Goal: Task Accomplishment & Management: Manage account settings

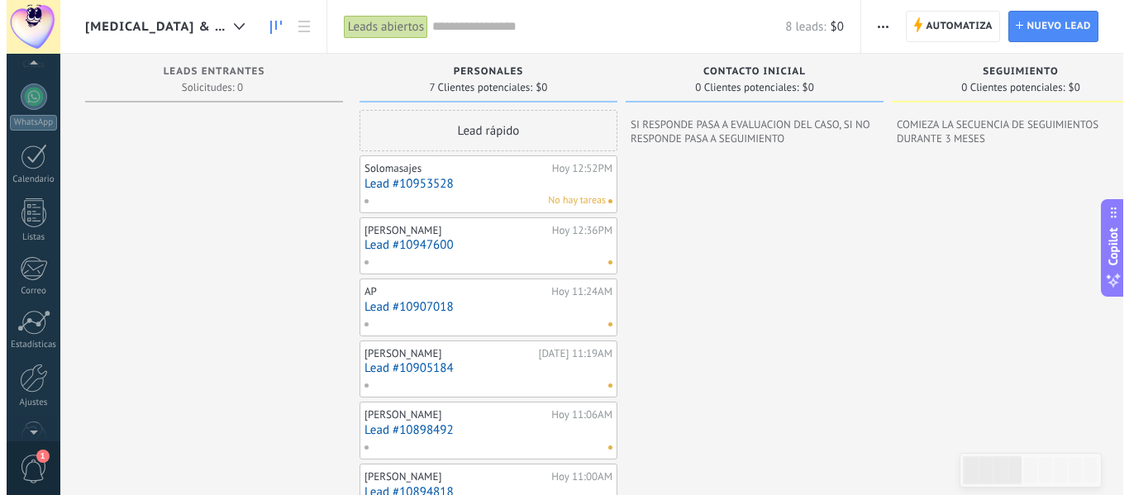
scroll to position [193, 0]
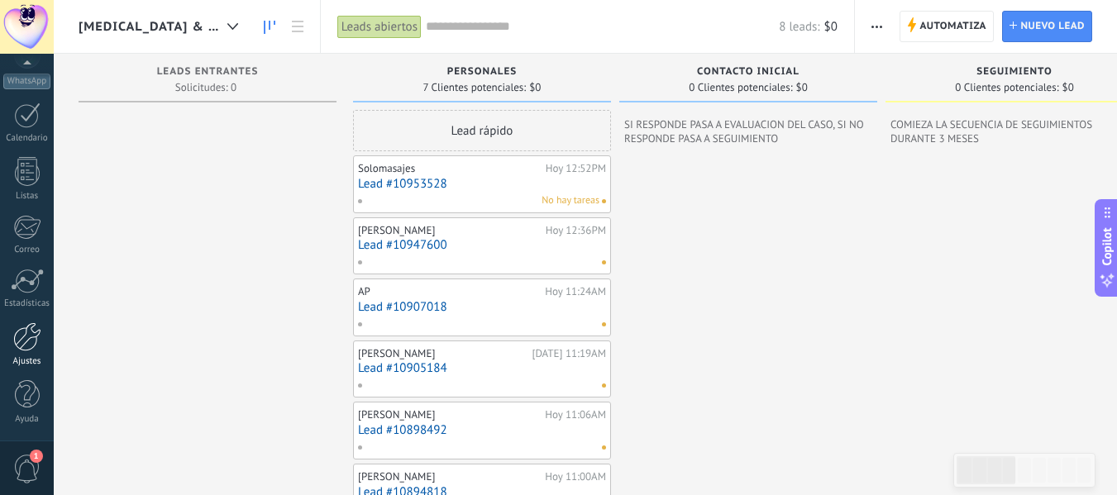
click at [26, 359] on div "Ajustes" at bounding box center [27, 361] width 48 height 11
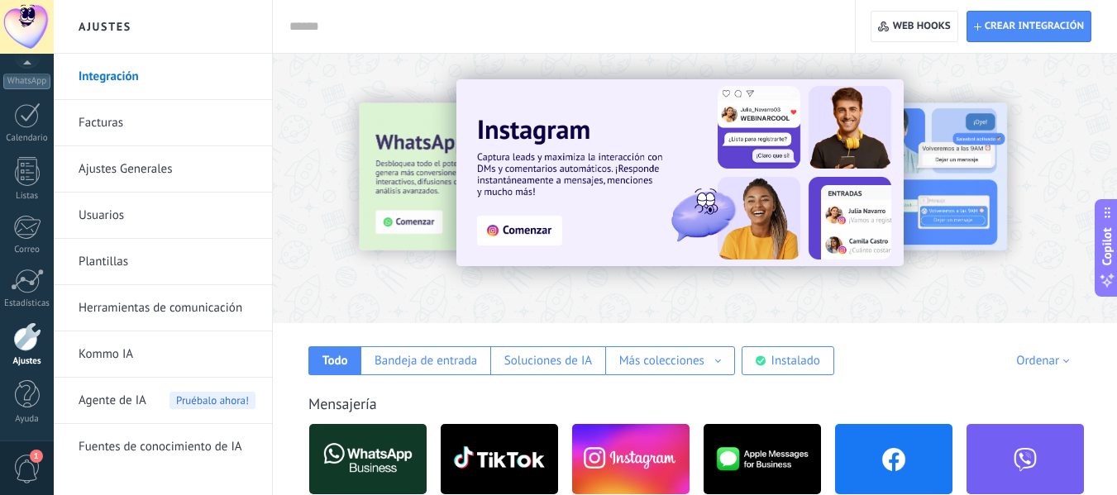
click at [539, 20] on input "text" at bounding box center [560, 26] width 542 height 17
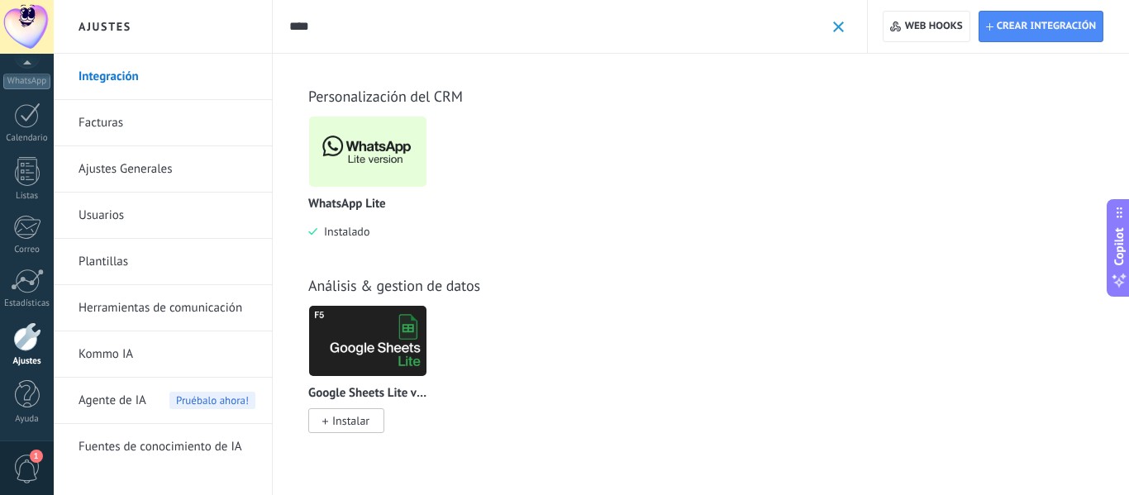
type input "****"
click at [360, 153] on img at bounding box center [367, 152] width 117 height 80
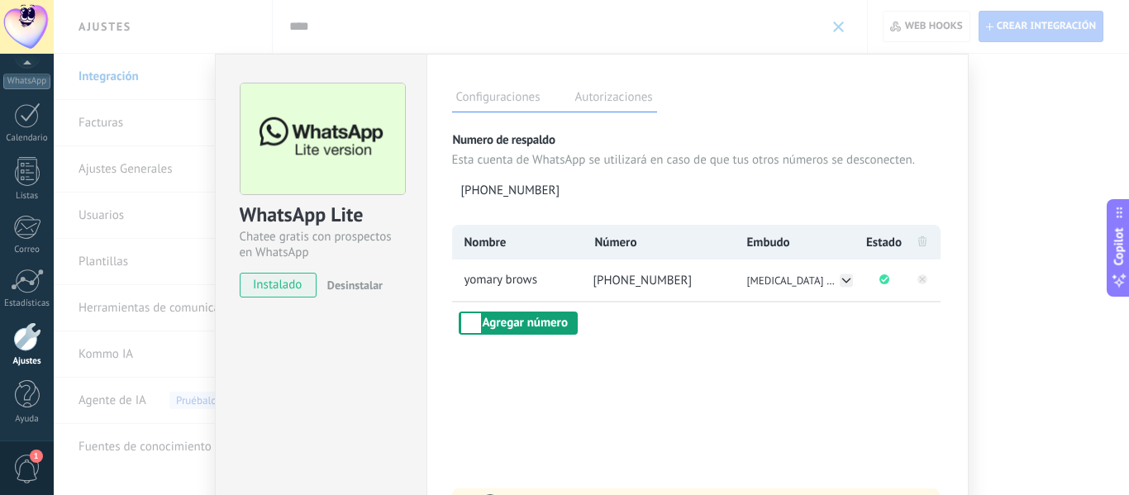
click at [532, 328] on button "Agregar número" at bounding box center [518, 323] width 119 height 23
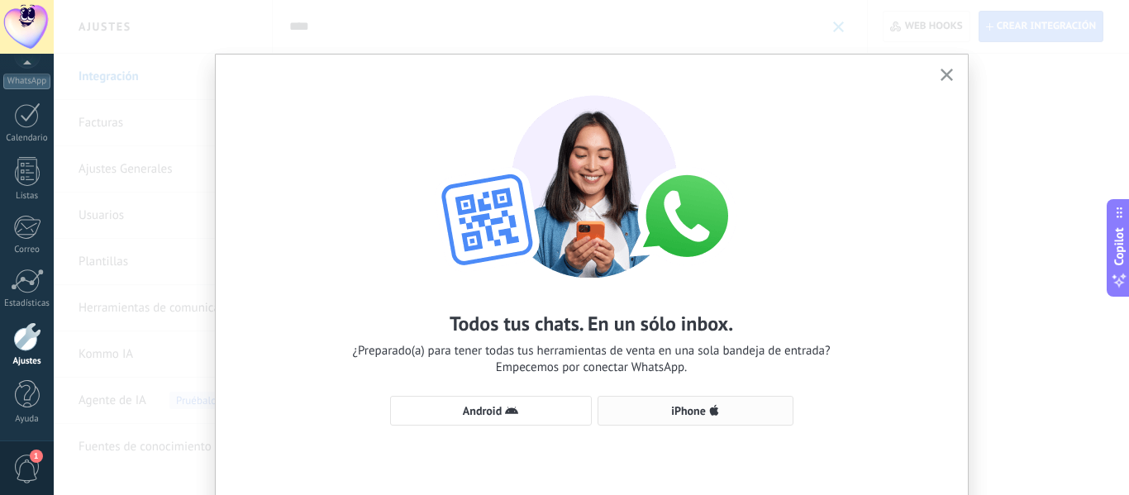
click at [727, 398] on button "iPhone" at bounding box center [696, 411] width 196 height 30
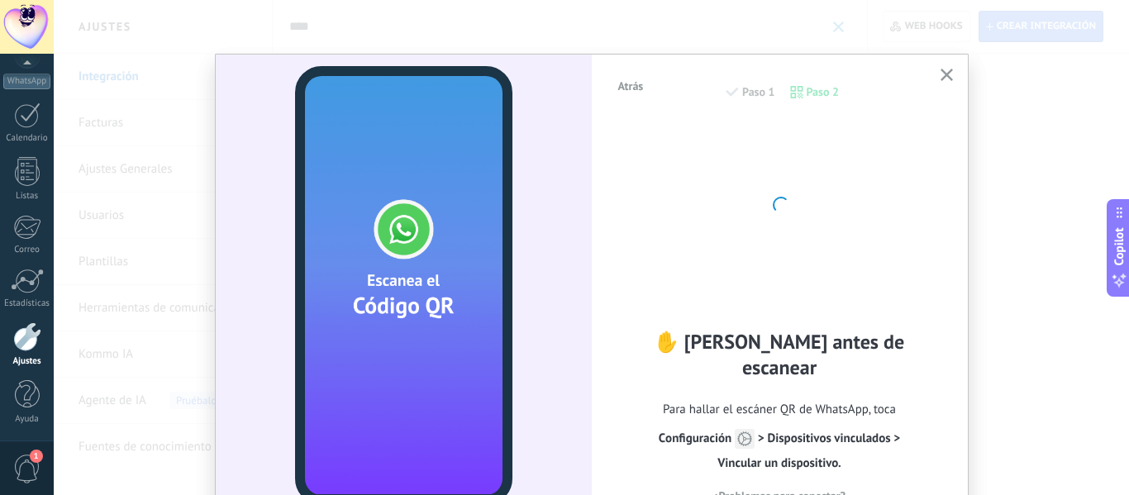
click at [727, 398] on span "Para hallar el escáner QR de WhatsApp, toca Сonfiguración > Dispositivos vincul…" at bounding box center [780, 437] width 327 height 79
click at [866, 269] on div at bounding box center [780, 203] width 182 height 182
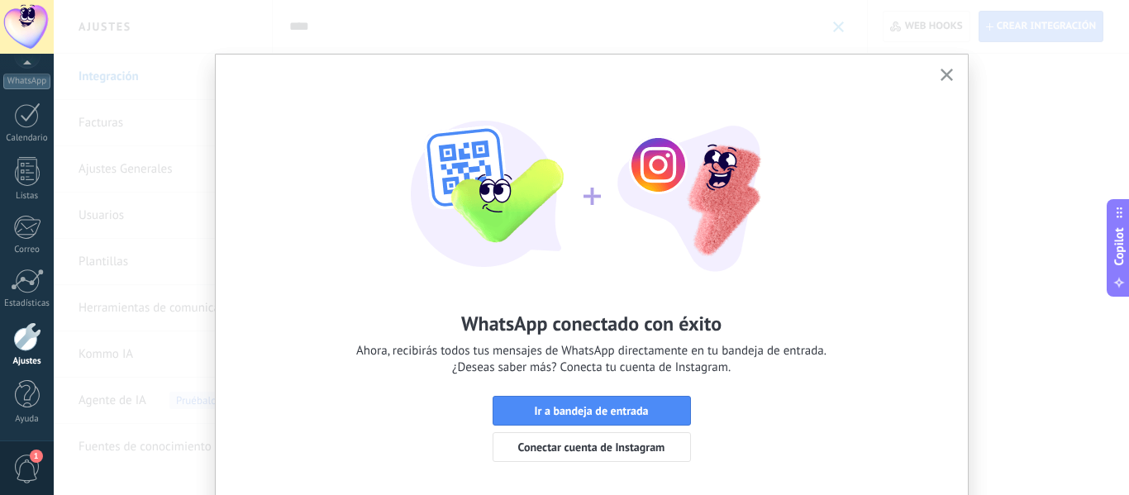
click at [989, 262] on div "WhatsApp conectado con éxito Ahora, recibirás todos tus mensajes de WhatsApp di…" at bounding box center [591, 247] width 1075 height 495
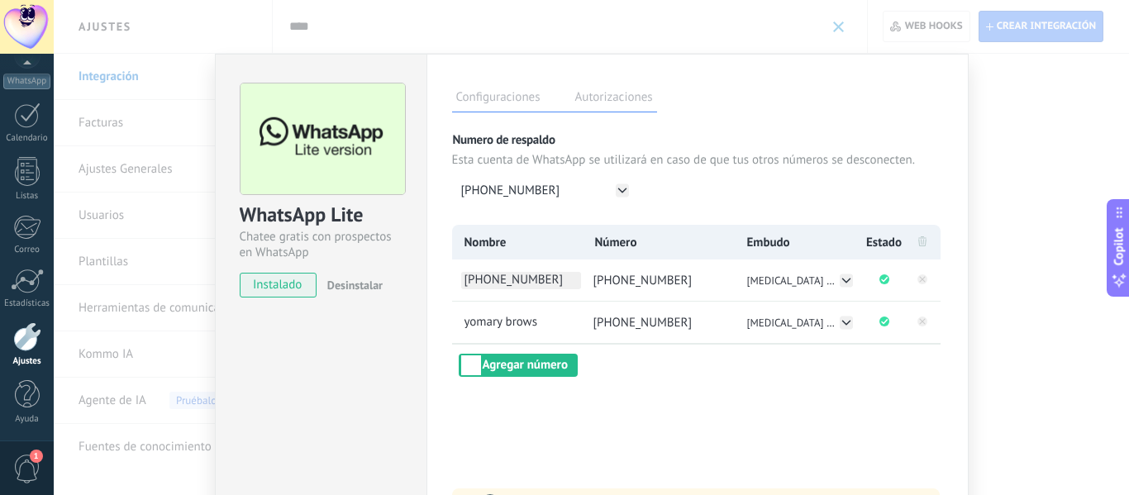
click at [520, 278] on span "[PHONE_NUMBER]" at bounding box center [521, 280] width 120 height 17
click at [520, 278] on input "**********" at bounding box center [521, 280] width 120 height 17
drag, startPoint x: 560, startPoint y: 279, endPoint x: 360, endPoint y: 309, distance: 202.2
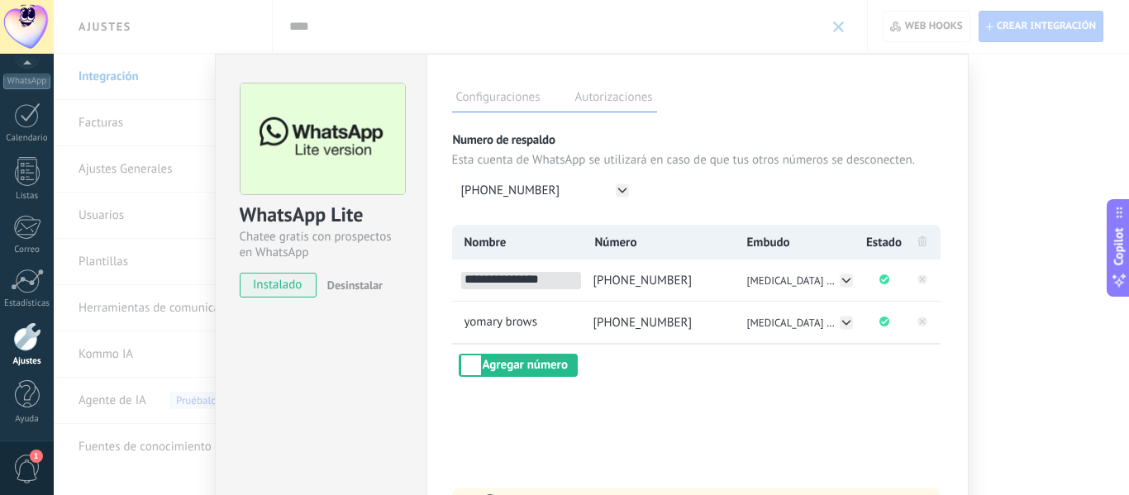
click at [360, 309] on div "WhatsApp Lite Chatee gratis con prospectos en WhatsApp instalado Desinstalar Co…" at bounding box center [592, 300] width 754 height 492
drag, startPoint x: 554, startPoint y: 274, endPoint x: 461, endPoint y: 285, distance: 93.2
click at [461, 285] on span "[PHONE_NUMBER]" at bounding box center [521, 280] width 120 height 17
type input "*"
type input "**********"
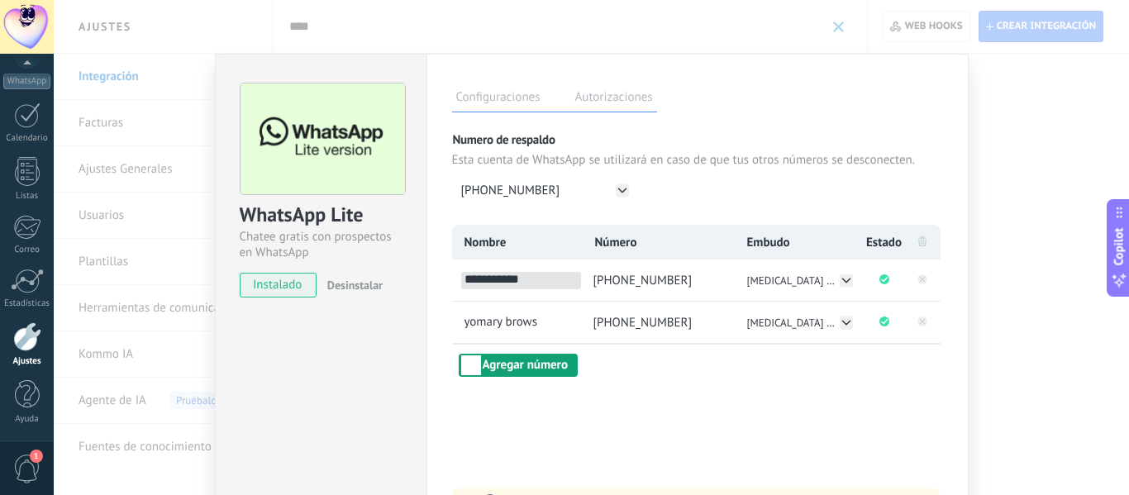
click at [522, 360] on button "Agregar número" at bounding box center [518, 365] width 119 height 23
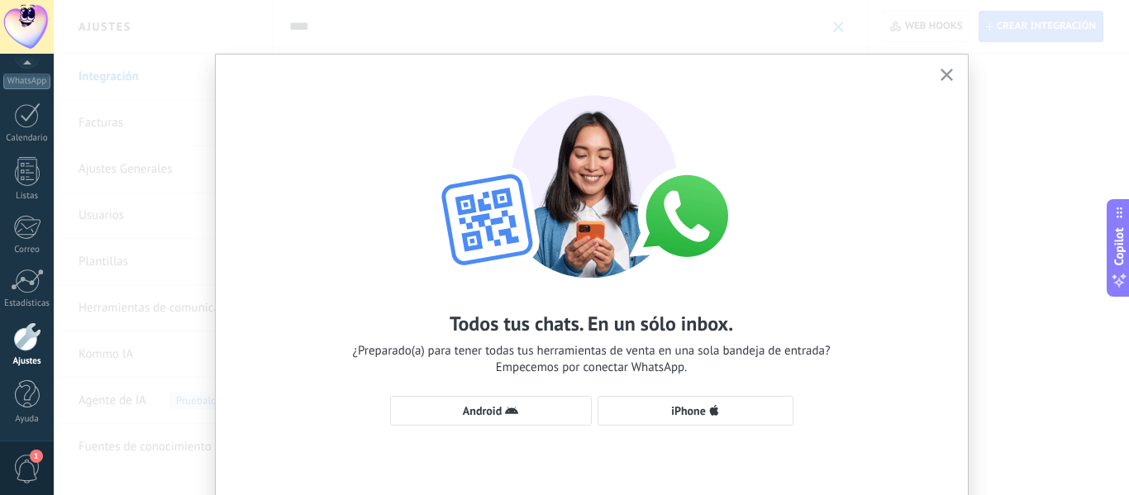
click at [942, 81] on span "button" at bounding box center [947, 76] width 12 height 14
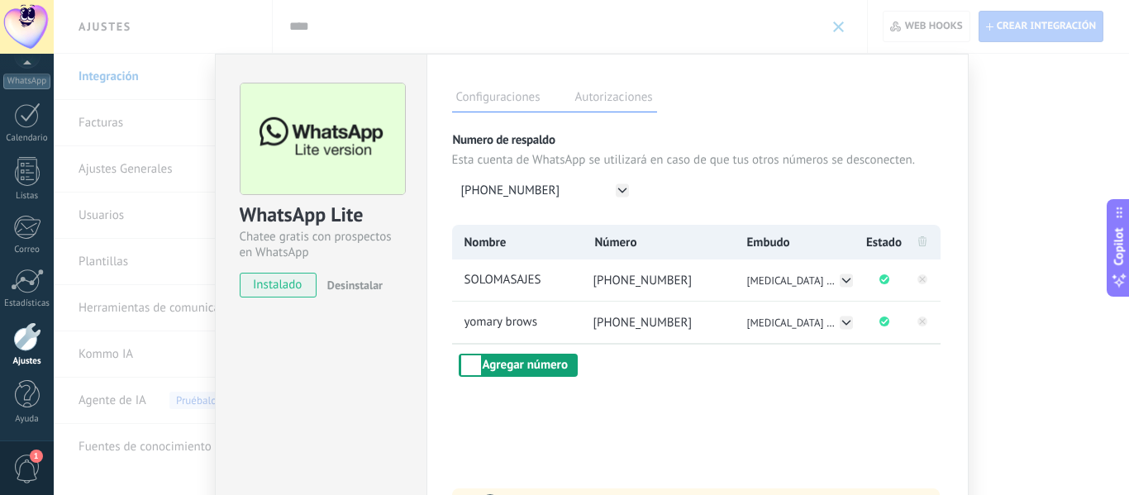
click at [498, 367] on button "Agregar número" at bounding box center [518, 365] width 119 height 23
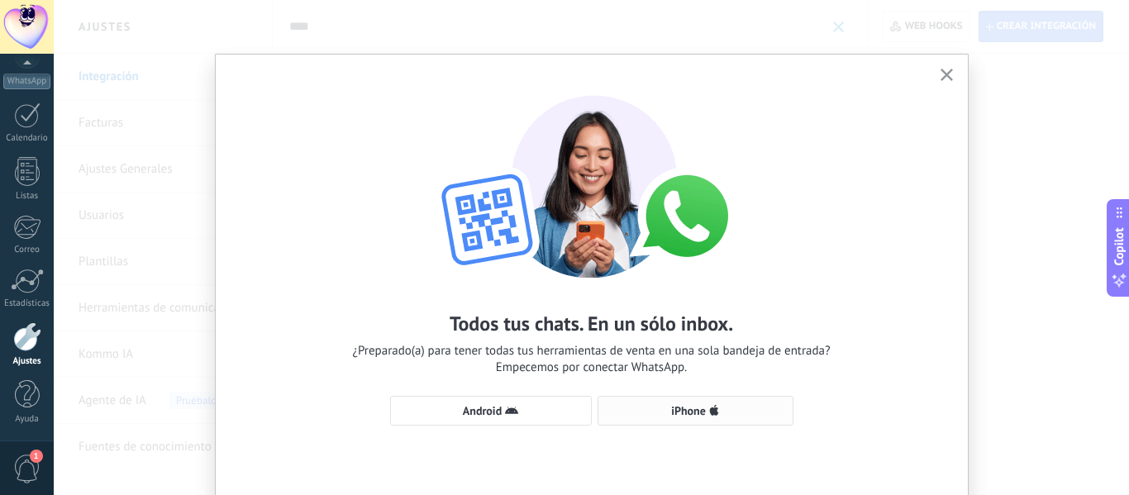
click at [717, 403] on button "iPhone" at bounding box center [696, 411] width 196 height 30
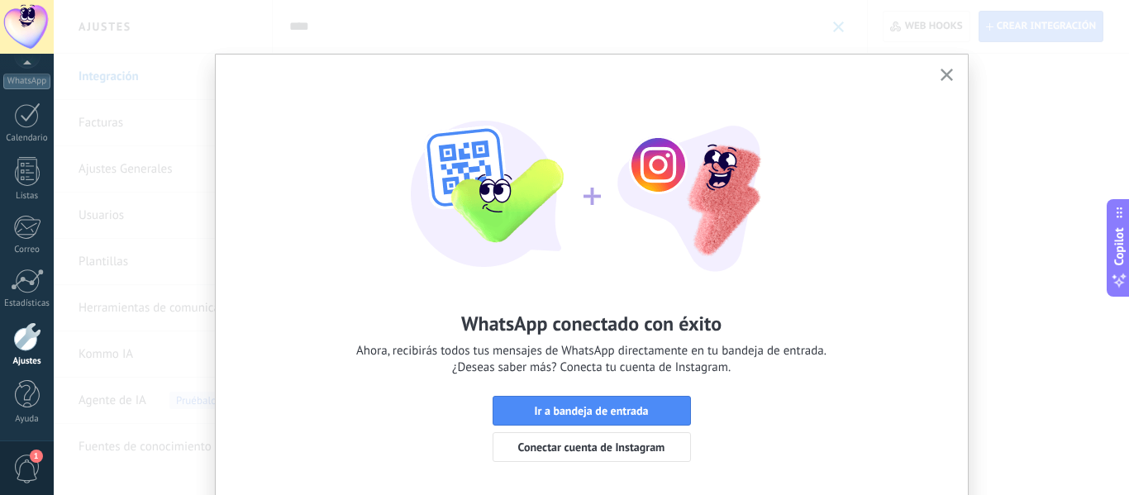
click at [1059, 339] on div "WhatsApp conectado con éxito Ahora, recibirás todos tus mensajes de WhatsApp di…" at bounding box center [591, 247] width 1075 height 495
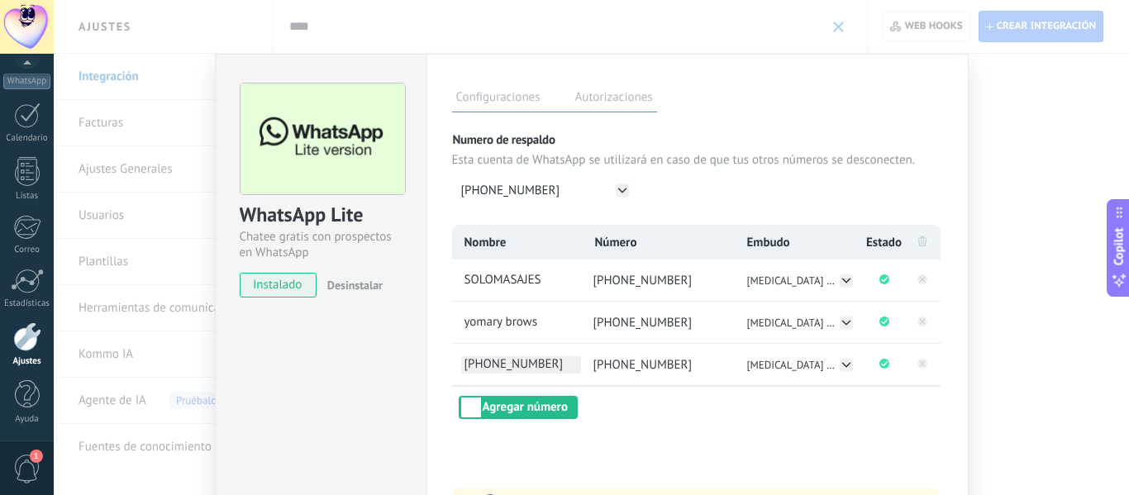
click at [509, 367] on span "[PHONE_NUMBER]" at bounding box center [521, 364] width 120 height 17
click at [509, 367] on input "**********" at bounding box center [521, 364] width 120 height 17
drag, startPoint x: 561, startPoint y: 367, endPoint x: 458, endPoint y: 368, distance: 103.3
click at [461, 368] on input "**********" at bounding box center [521, 364] width 120 height 17
type input "*********"
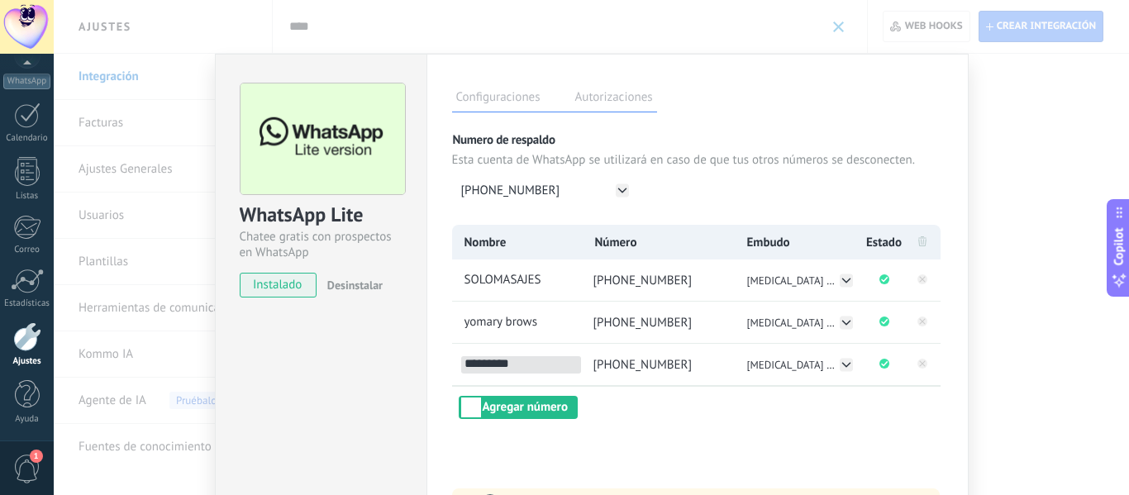
click at [1018, 412] on div "WhatsApp Lite Chatee gratis con prospectos en WhatsApp instalado Desinstalar Co…" at bounding box center [591, 247] width 1075 height 495
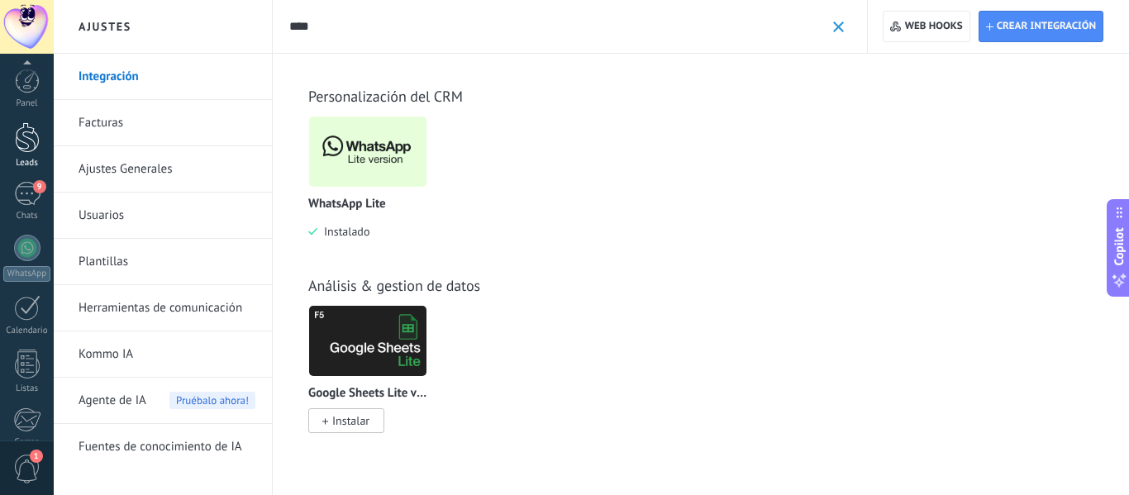
click at [27, 150] on div at bounding box center [27, 137] width 25 height 31
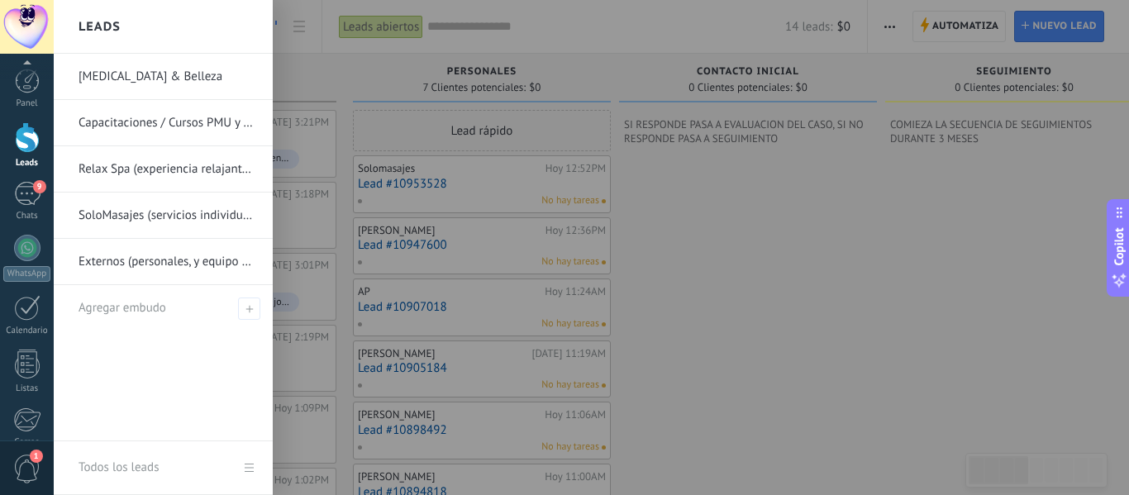
click at [808, 334] on div at bounding box center [748, 373] width 258 height 419
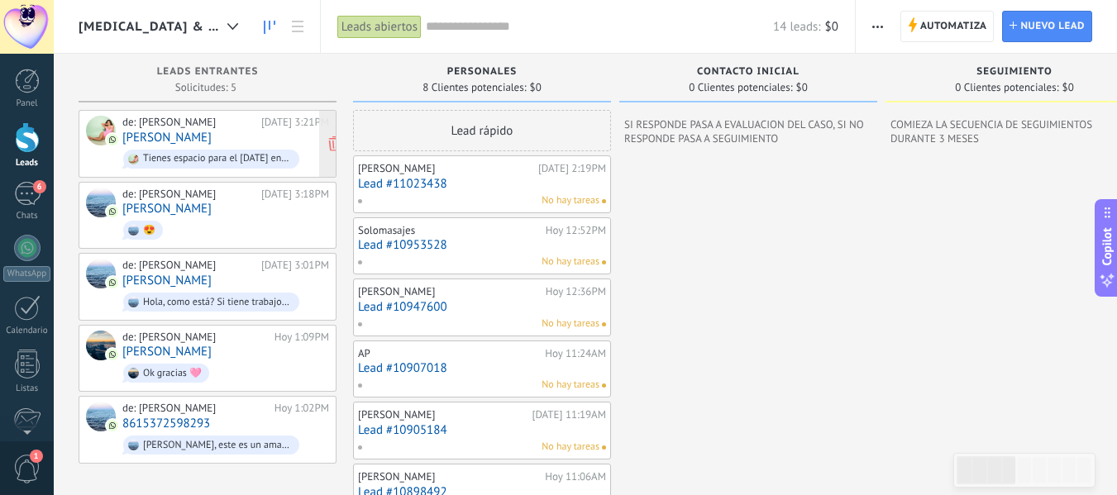
click at [155, 156] on div "Tienes espacio para el [DATE] en la [DATE] ? Para mi próxima sesión" at bounding box center [217, 159] width 149 height 12
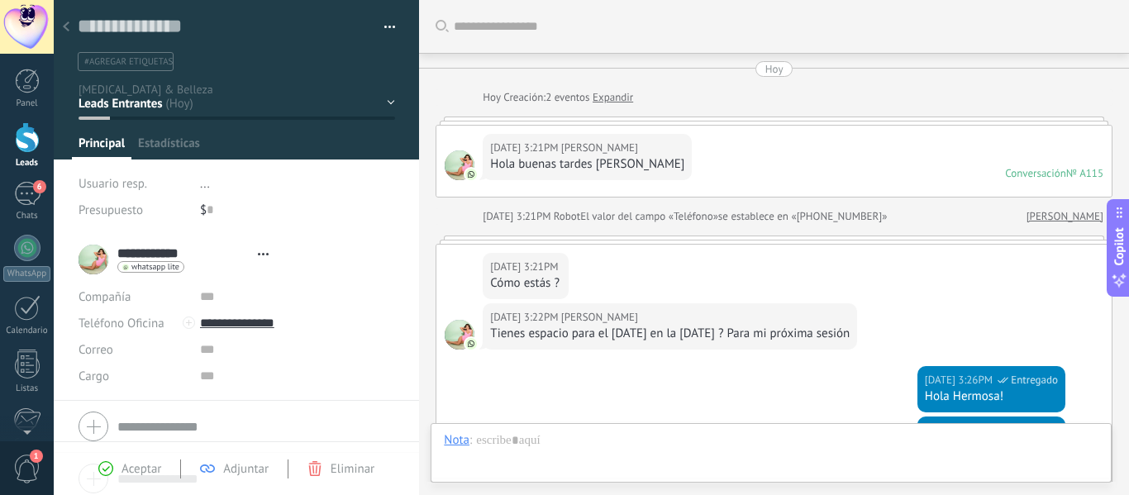
scroll to position [504, 0]
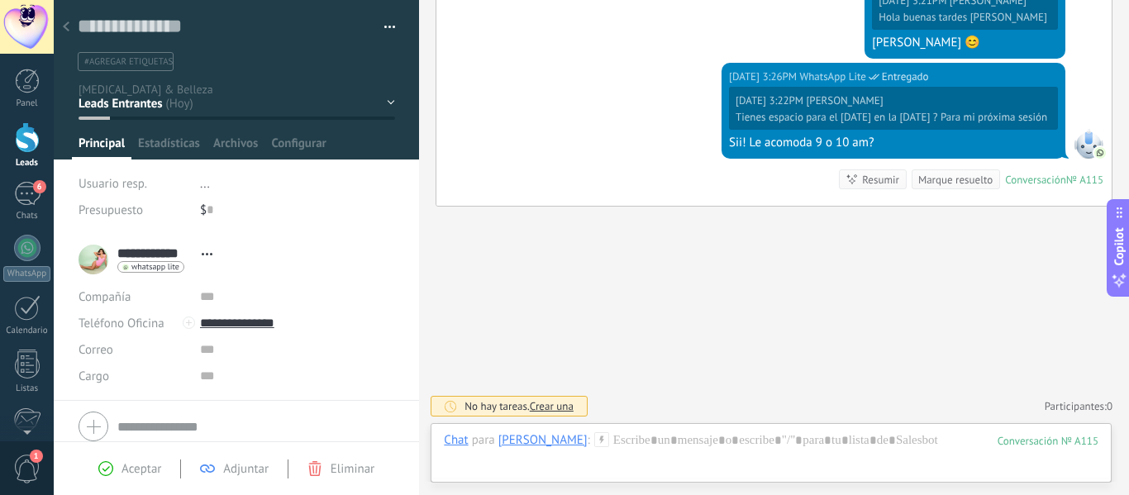
click at [0, 0] on div "personales Contacto inicial SEGUIMIENTO Evaluación del Caso CITA AGENDADA" at bounding box center [0, 0] width 0 height 0
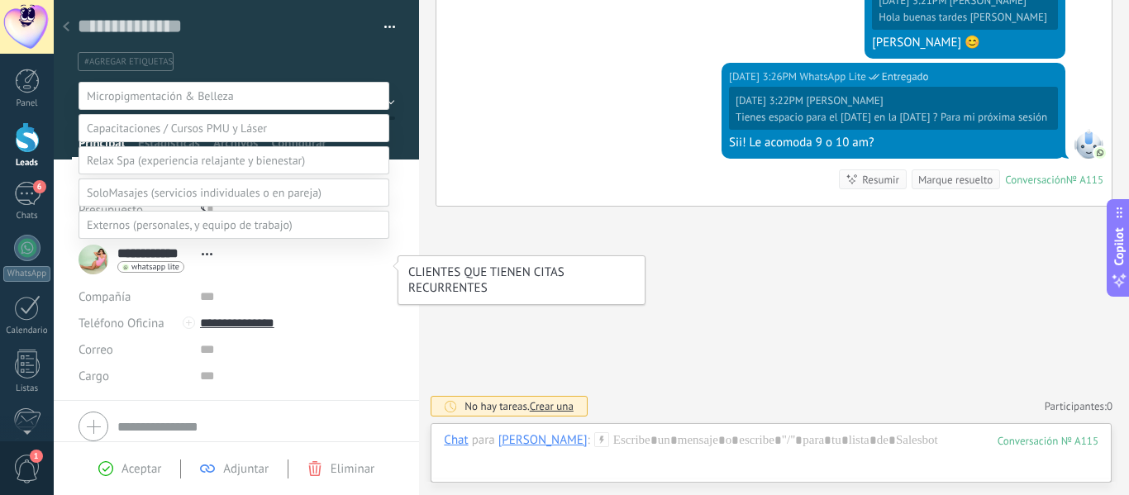
click at [0, 0] on label "CLIENTES ACTIVOS" at bounding box center [0, 0] width 0 height 0
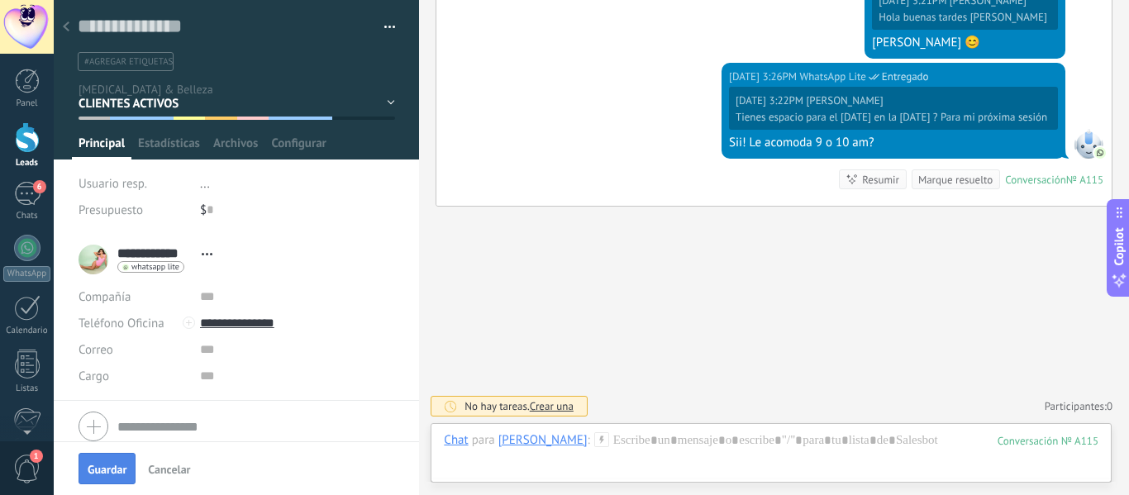
click at [107, 465] on span "Guardar" at bounding box center [107, 470] width 39 height 12
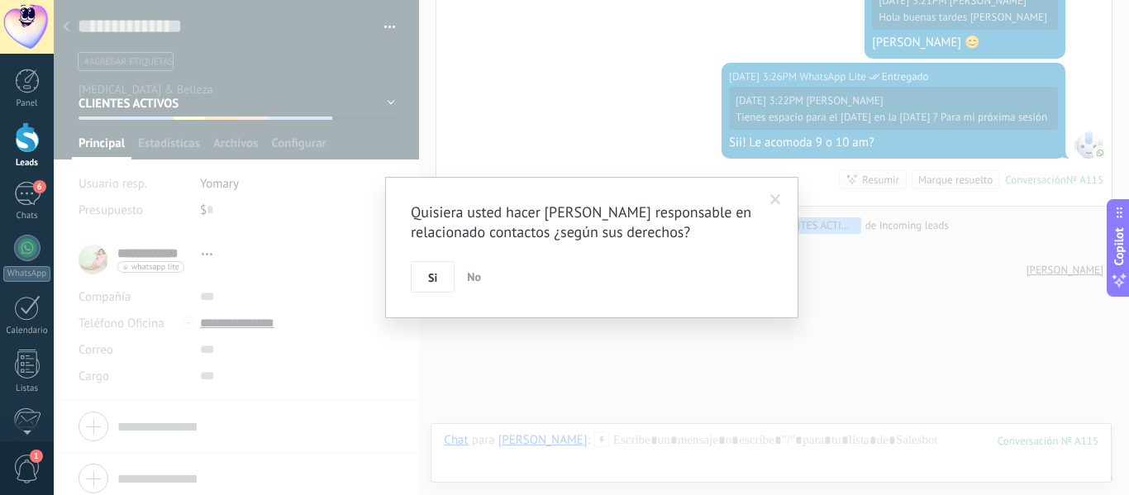
scroll to position [576, 0]
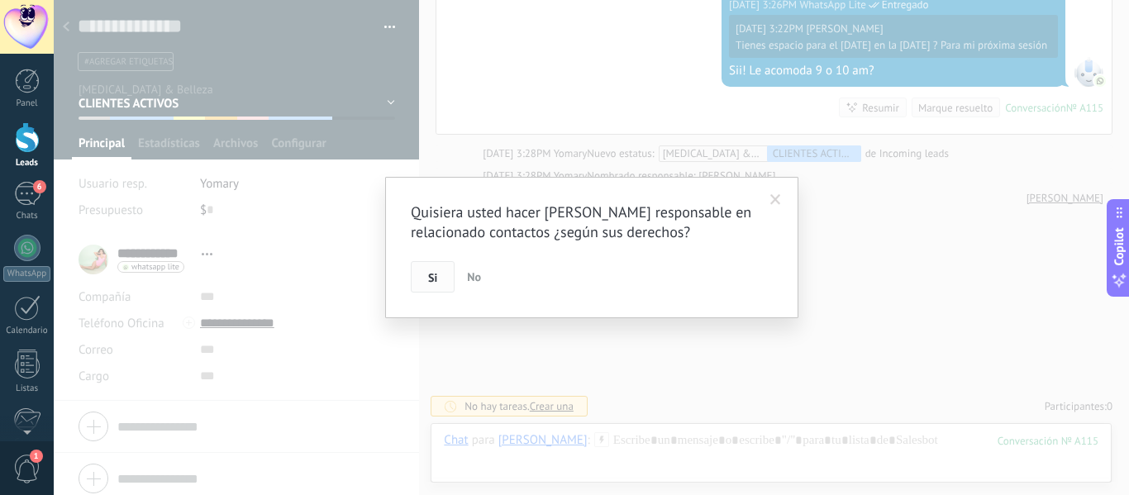
click at [430, 279] on span "Si" at bounding box center [432, 278] width 9 height 12
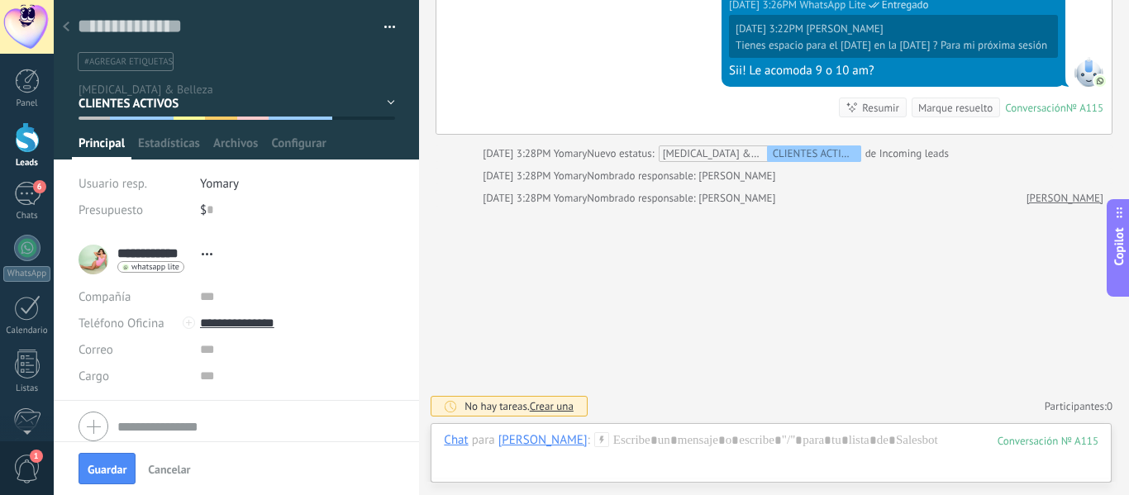
click at [66, 26] on use at bounding box center [66, 26] width 7 height 10
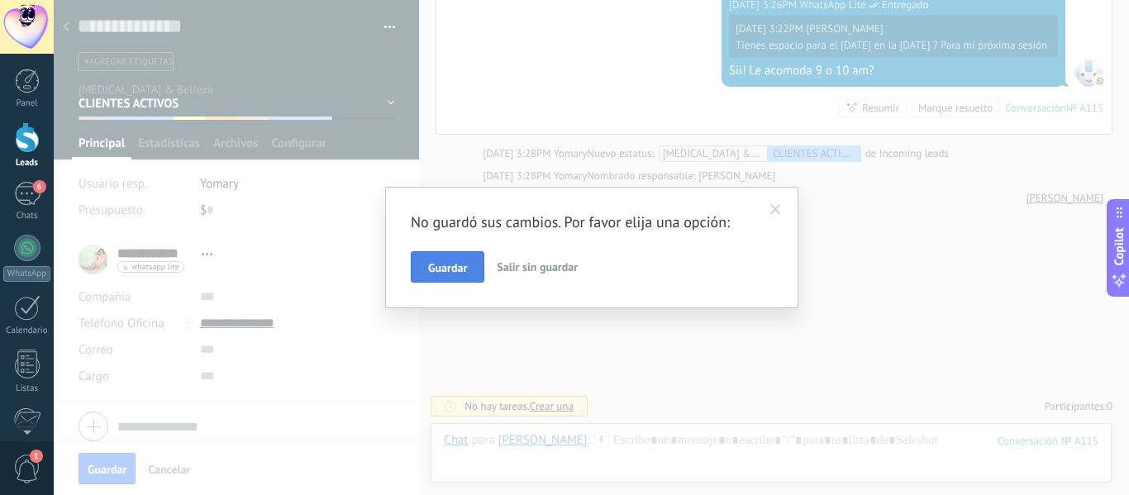
click at [467, 267] on span "Guardar" at bounding box center [447, 268] width 39 height 12
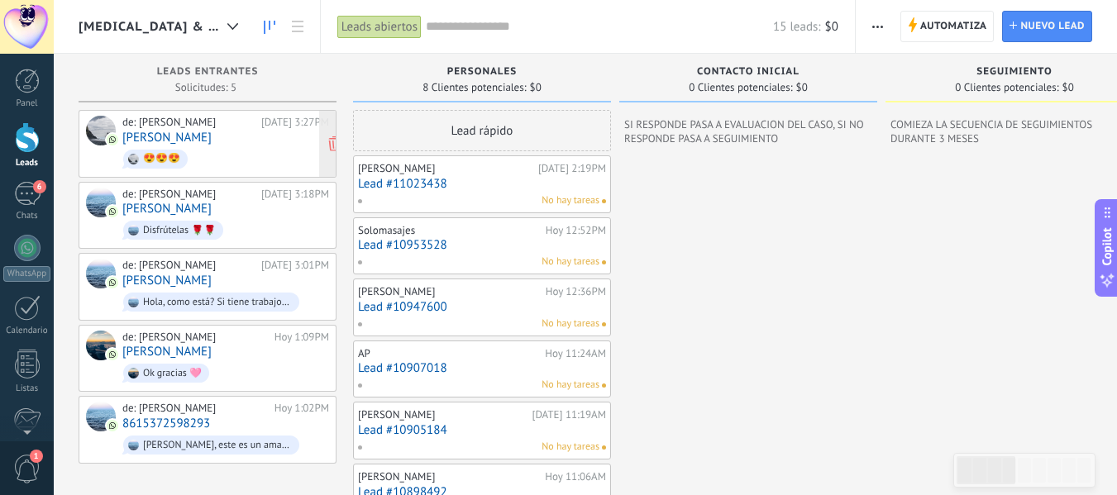
click at [200, 151] on span "😍😍😍" at bounding box center [225, 159] width 207 height 26
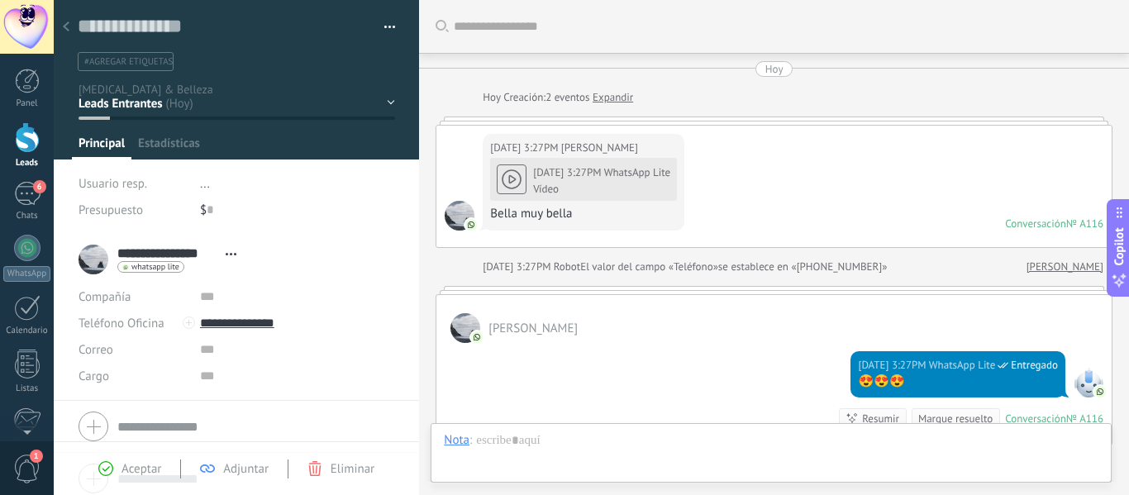
scroll to position [239, 0]
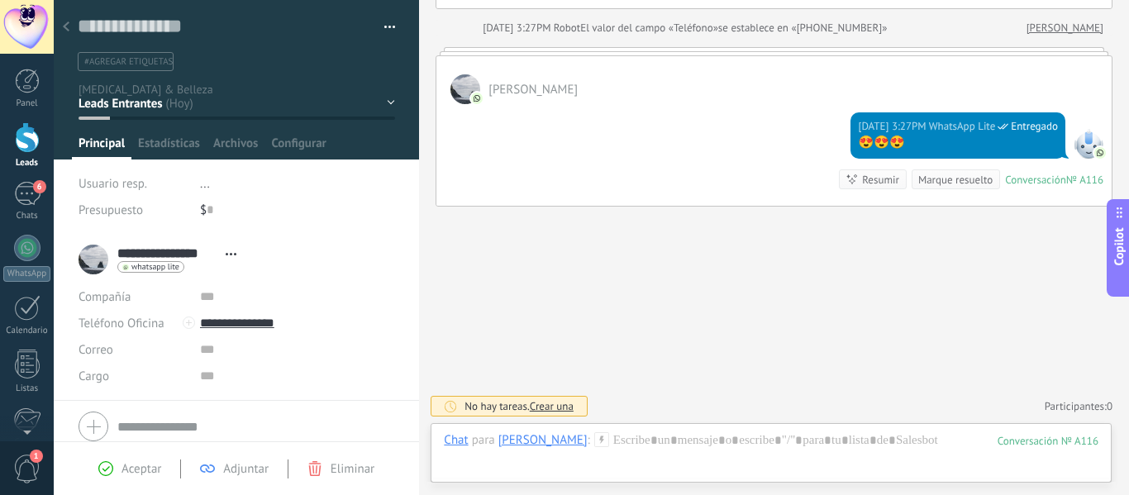
click at [0, 0] on div "personales Contacto inicial SEGUIMIENTO Evaluación del Caso CITA AGENDADA" at bounding box center [0, 0] width 0 height 0
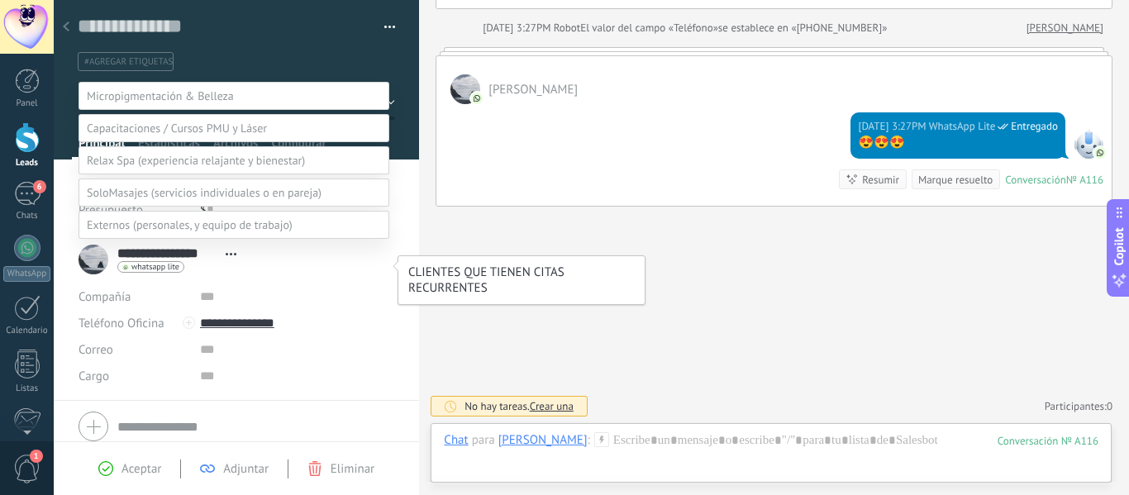
click at [0, 0] on label "CLIENTES ACTIVOS" at bounding box center [0, 0] width 0 height 0
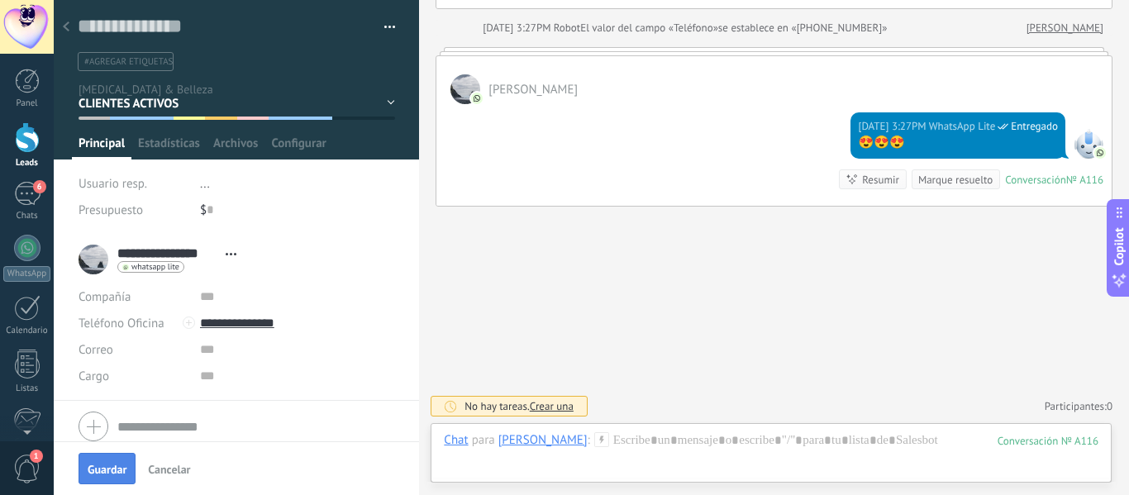
click at [104, 474] on span "Guardar" at bounding box center [107, 470] width 39 height 12
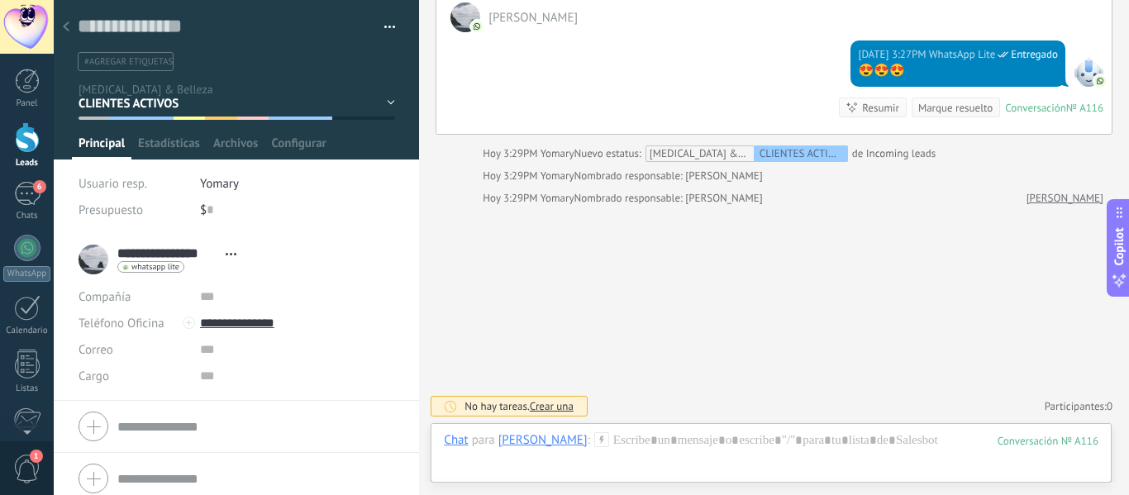
scroll to position [10, 0]
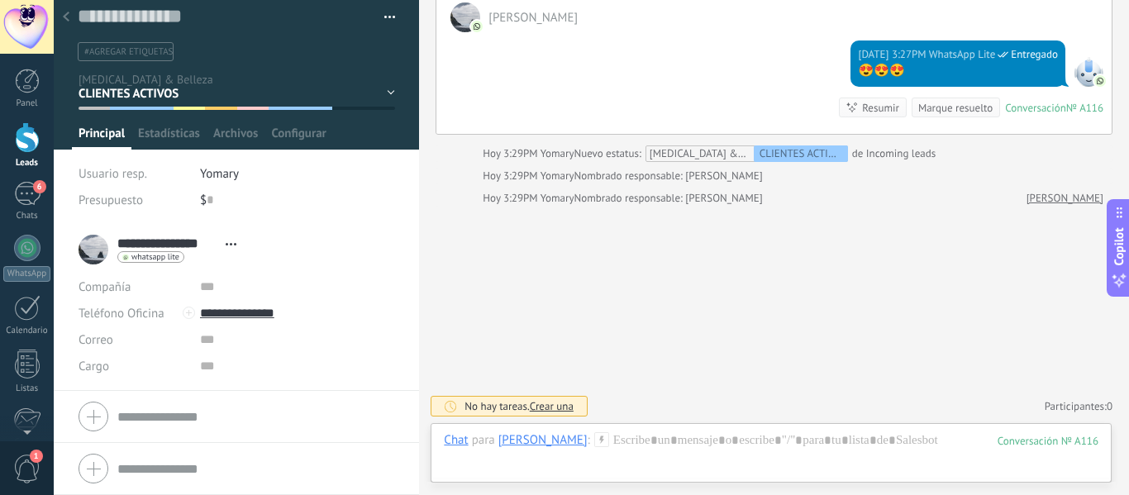
click at [65, 16] on use at bounding box center [66, 17] width 7 height 10
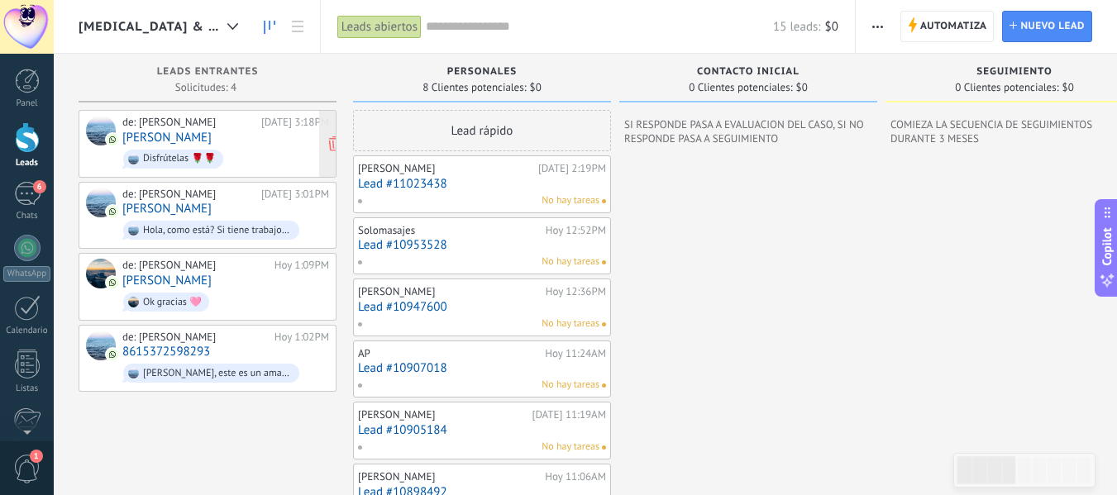
click at [239, 150] on span "Disfrútelas 🌹🌹" at bounding box center [225, 159] width 207 height 26
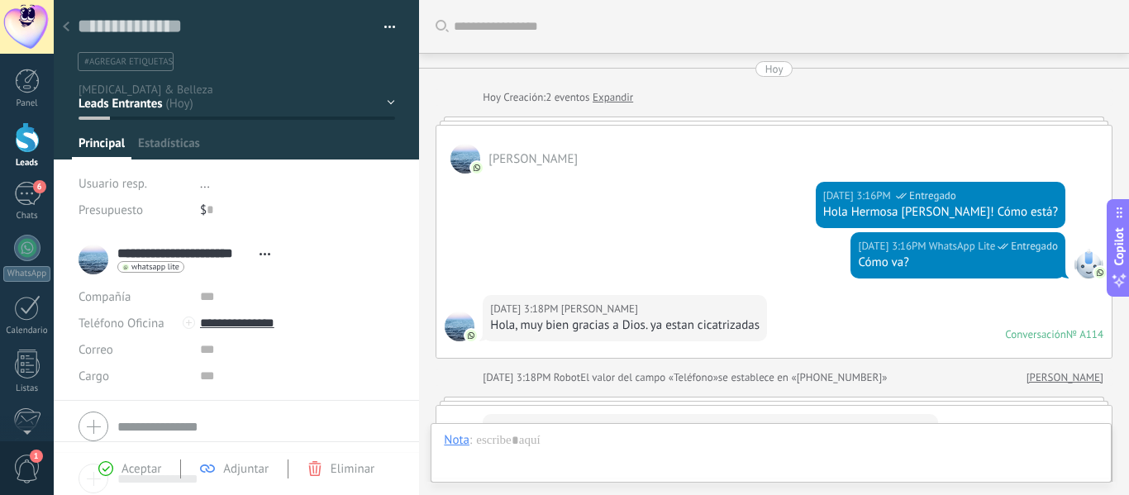
scroll to position [717, 0]
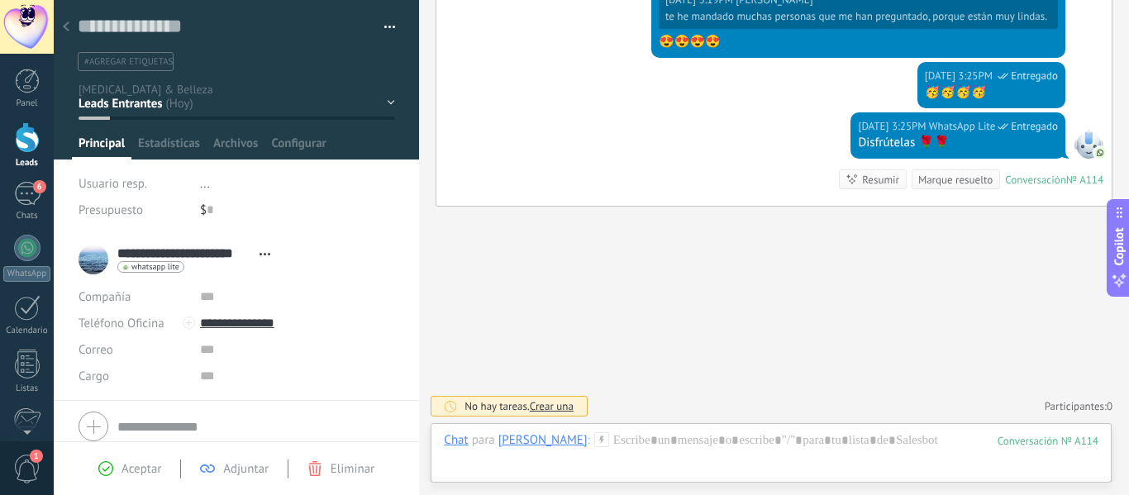
click at [0, 0] on div "personales Contacto inicial SEGUIMIENTO Evaluación del Caso CITA AGENDADA" at bounding box center [0, 0] width 0 height 0
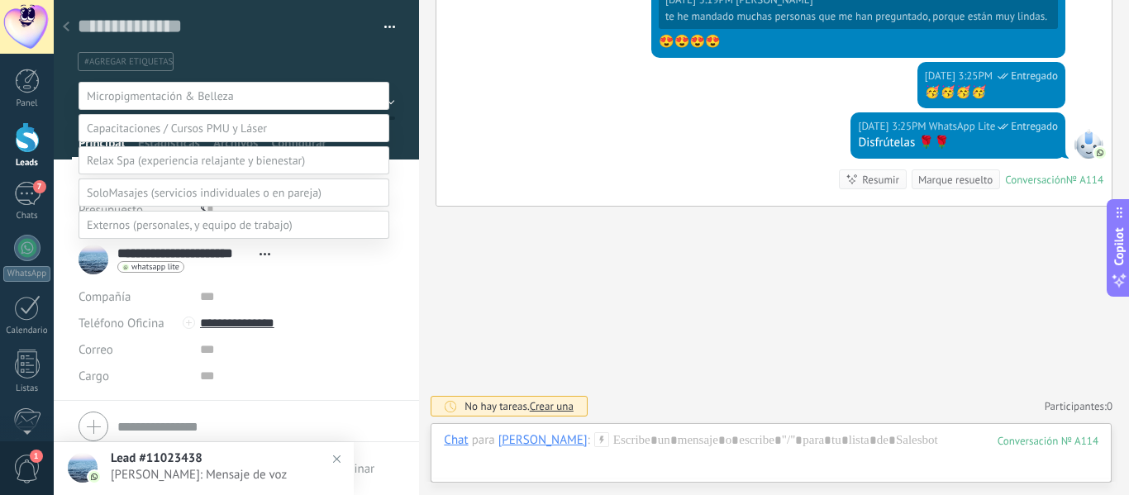
click at [0, 0] on label "Logrado con éxito" at bounding box center [0, 0] width 0 height 0
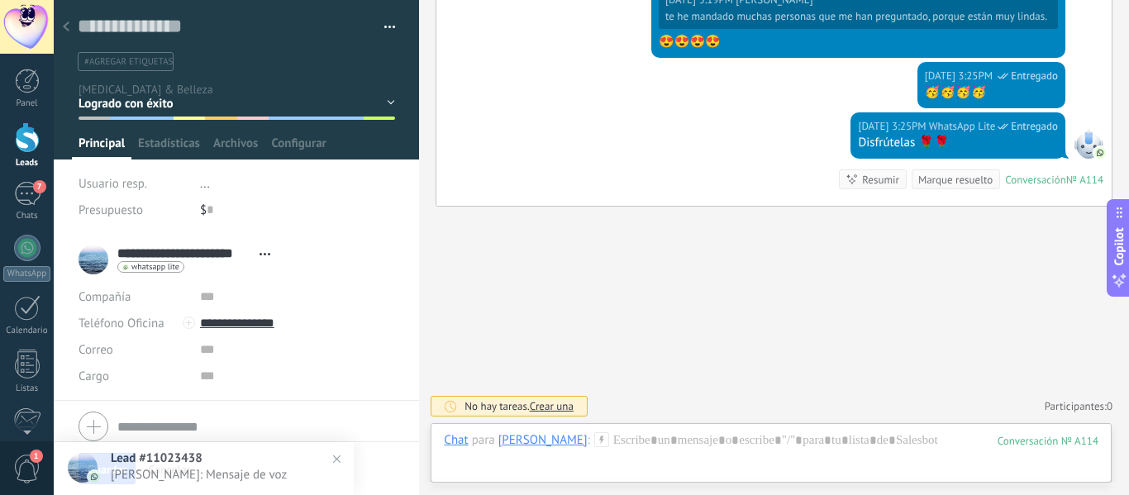
scroll to position [64, 0]
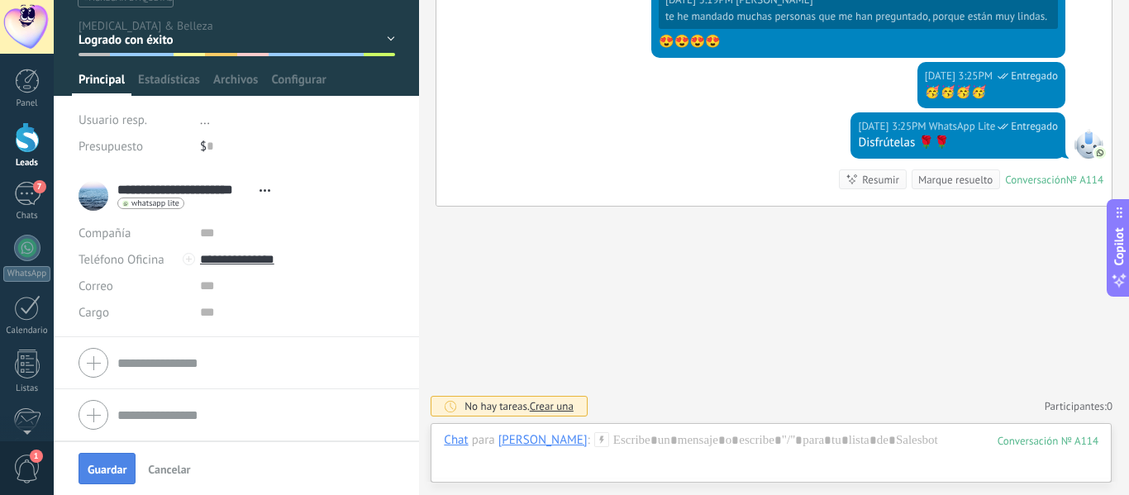
click at [104, 469] on span "Guardar" at bounding box center [107, 470] width 39 height 12
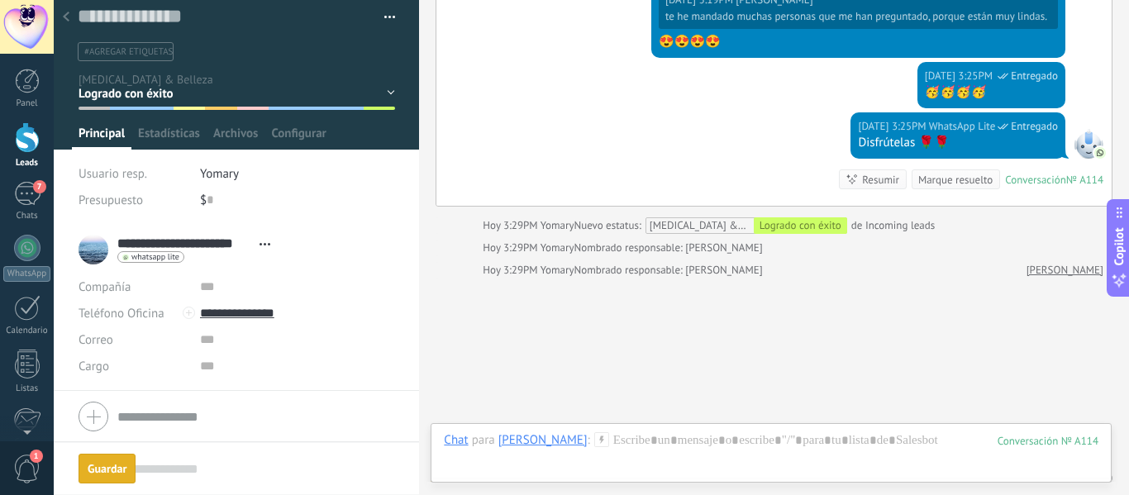
scroll to position [789, 0]
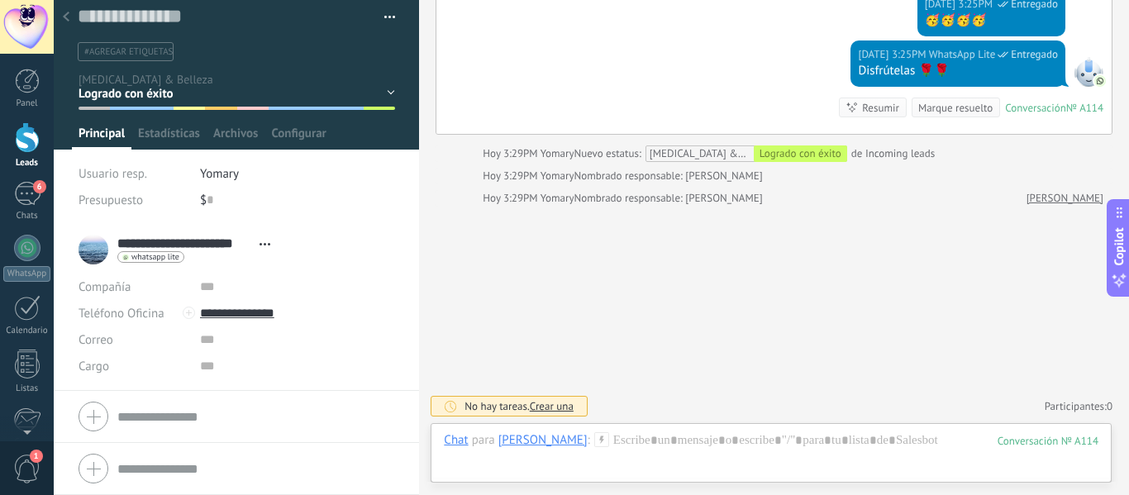
click at [69, 20] on icon at bounding box center [66, 17] width 7 height 10
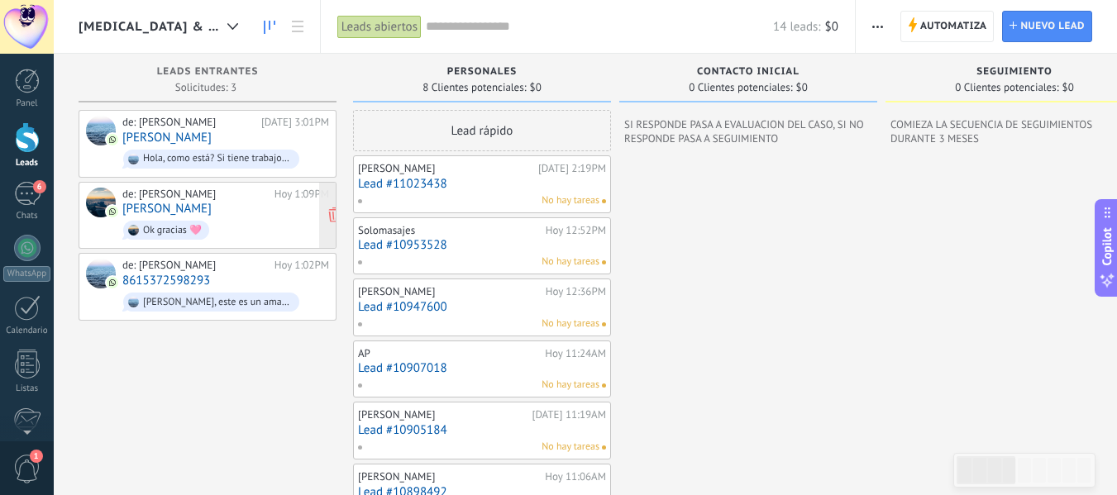
click at [161, 191] on div "de: [PERSON_NAME]" at bounding box center [195, 194] width 146 height 13
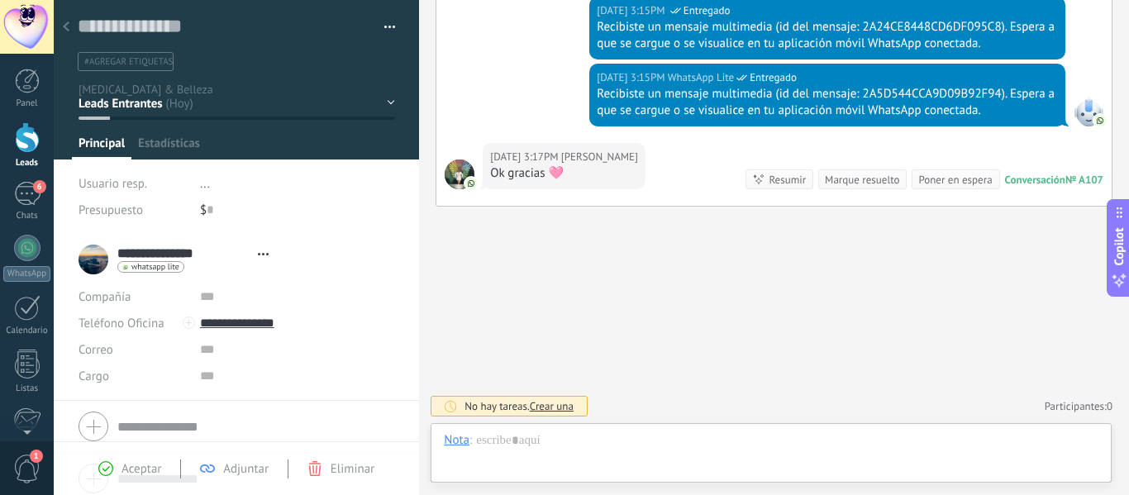
scroll to position [25, 0]
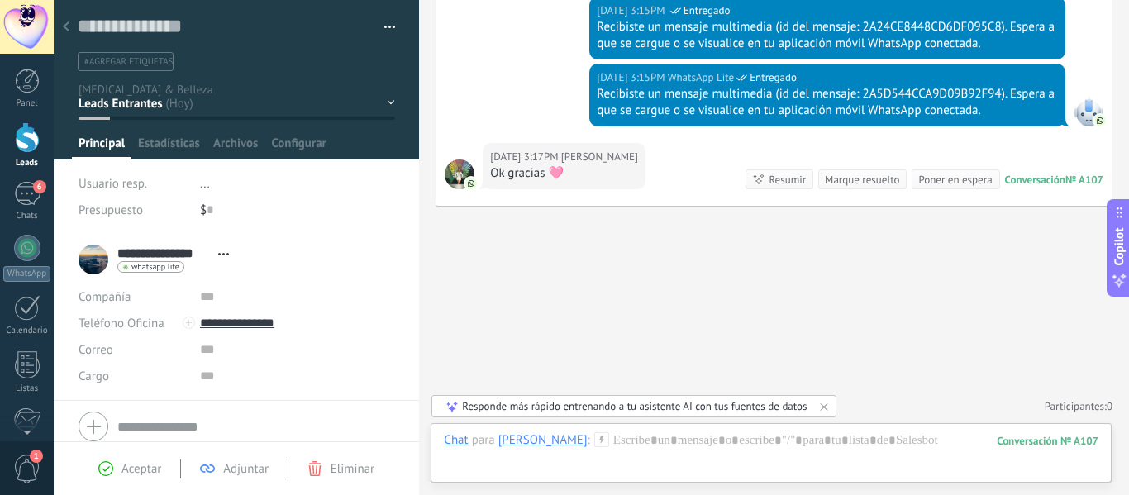
click at [0, 0] on div "personales Contacto inicial SEGUIMIENTO Evaluación del Caso CITA AGENDADA" at bounding box center [0, 0] width 0 height 0
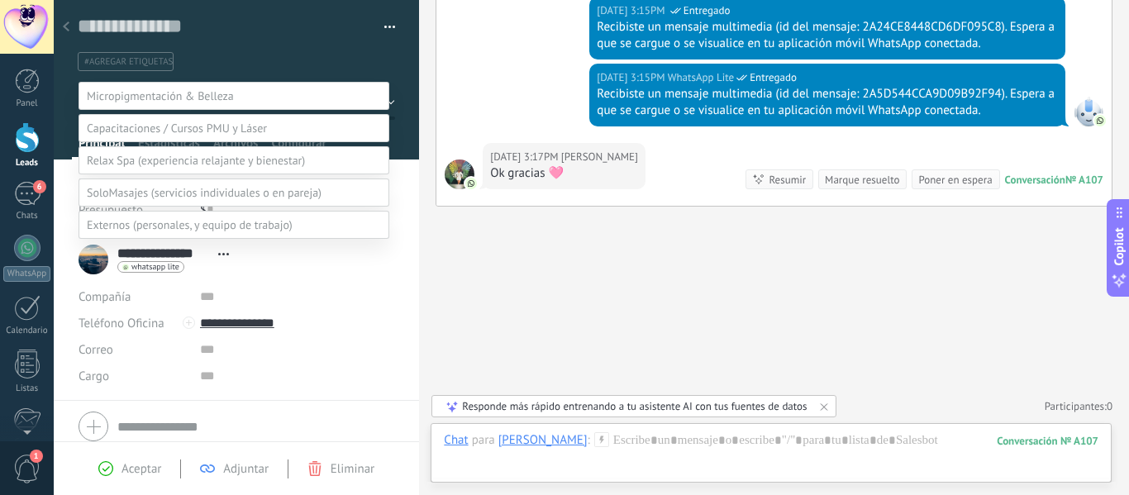
click at [0, 0] on label "Logrado con éxito" at bounding box center [0, 0] width 0 height 0
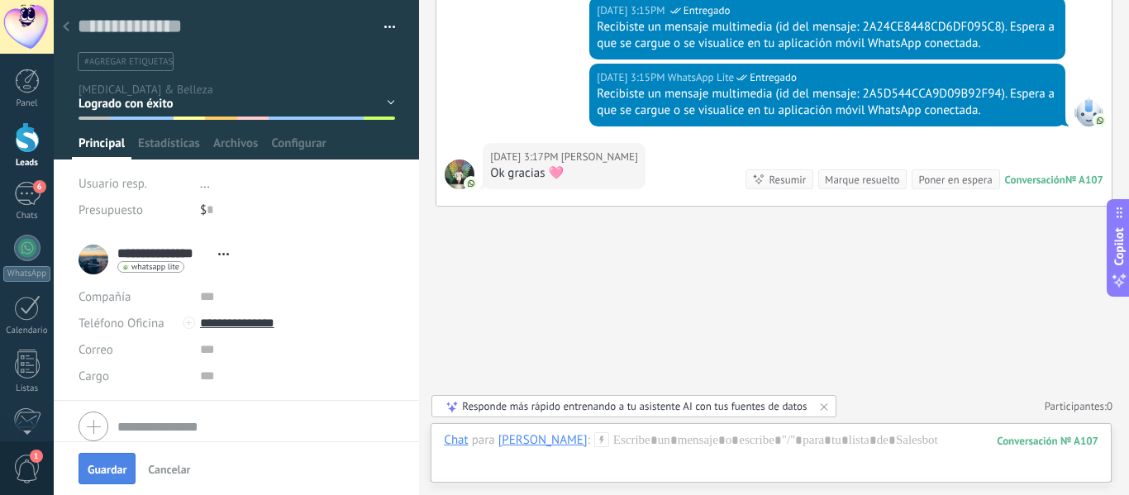
click at [109, 473] on span "Guardar" at bounding box center [107, 470] width 39 height 12
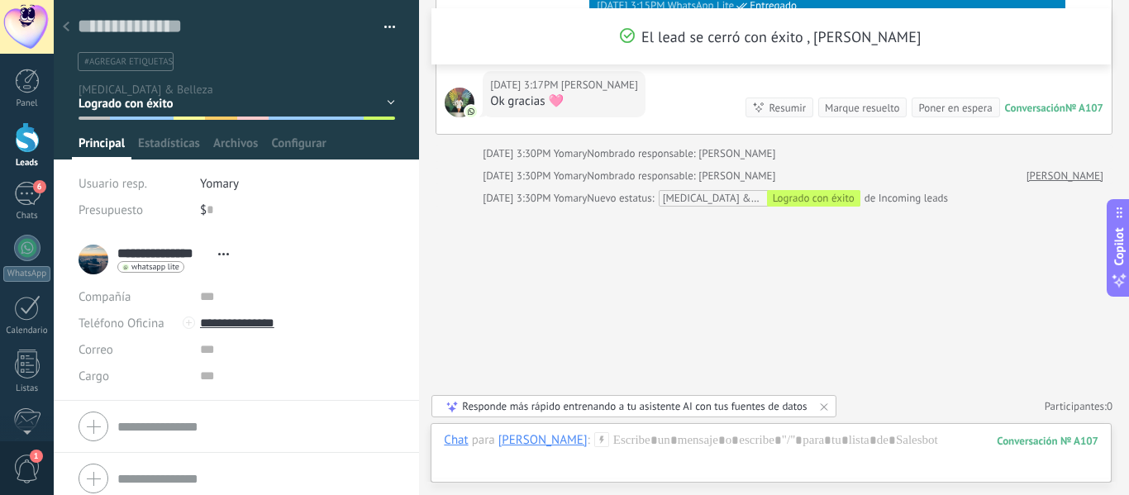
click at [67, 23] on icon at bounding box center [66, 26] width 7 height 10
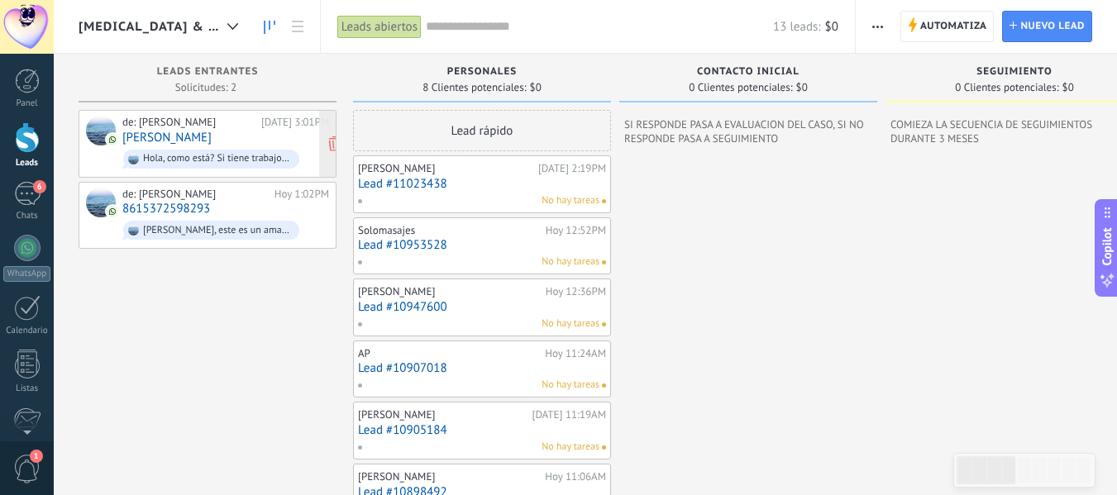
click at [192, 137] on link "[PERSON_NAME]" at bounding box center [166, 138] width 89 height 14
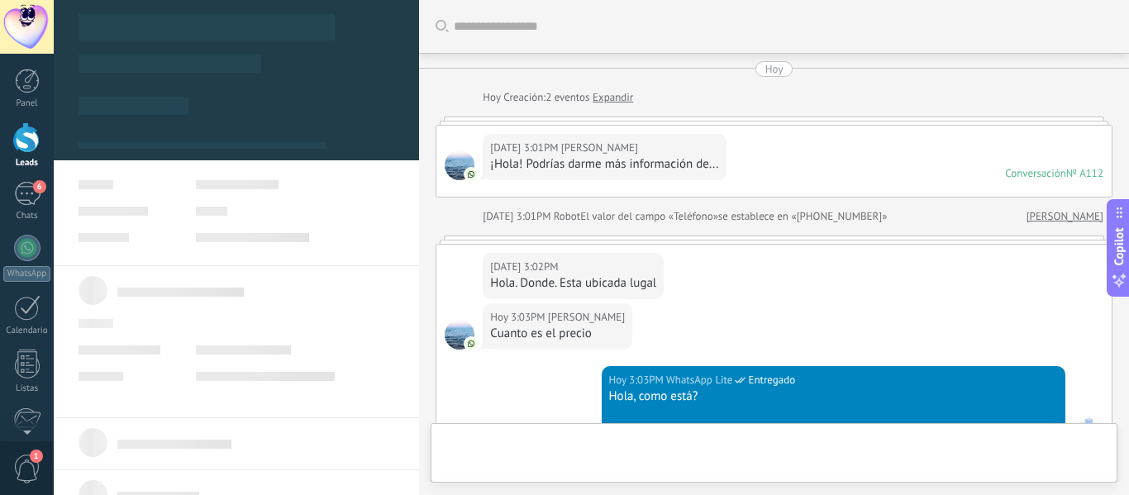
scroll to position [287, 0]
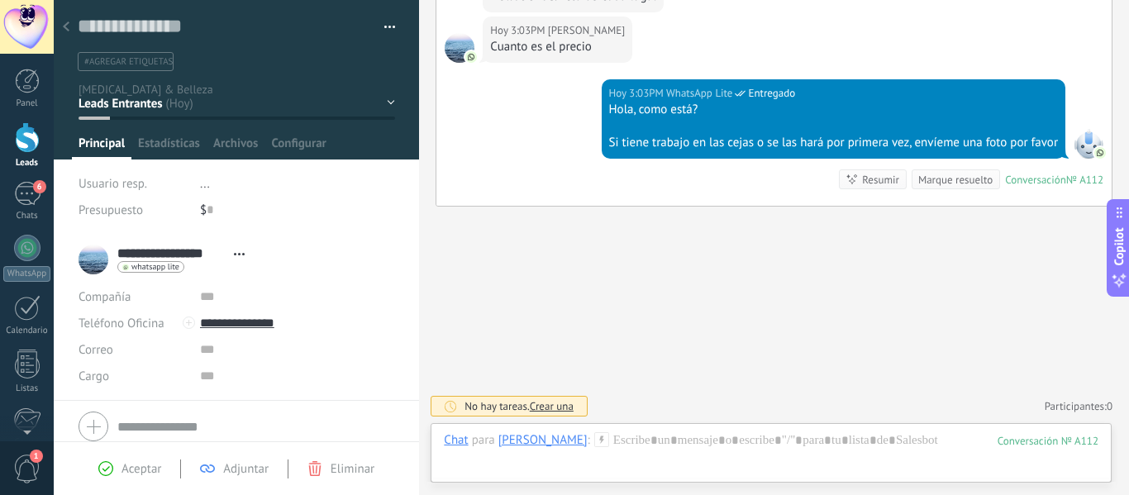
click at [0, 0] on div "personales Contacto inicial SEGUIMIENTO Evaluación del Caso CITA AGENDADA" at bounding box center [0, 0] width 0 height 0
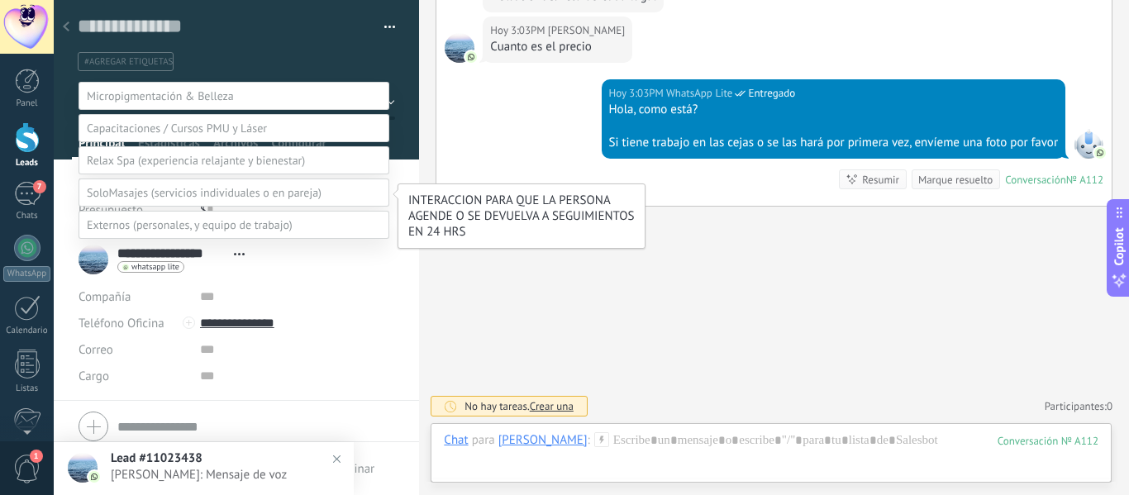
click at [0, 0] on label "Evaluación del Caso" at bounding box center [0, 0] width 0 height 0
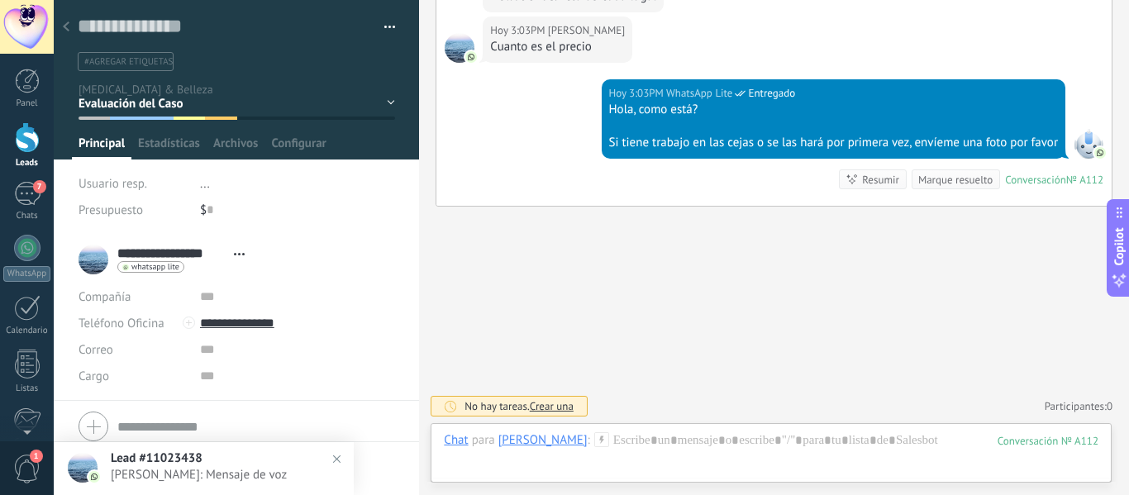
scroll to position [64, 0]
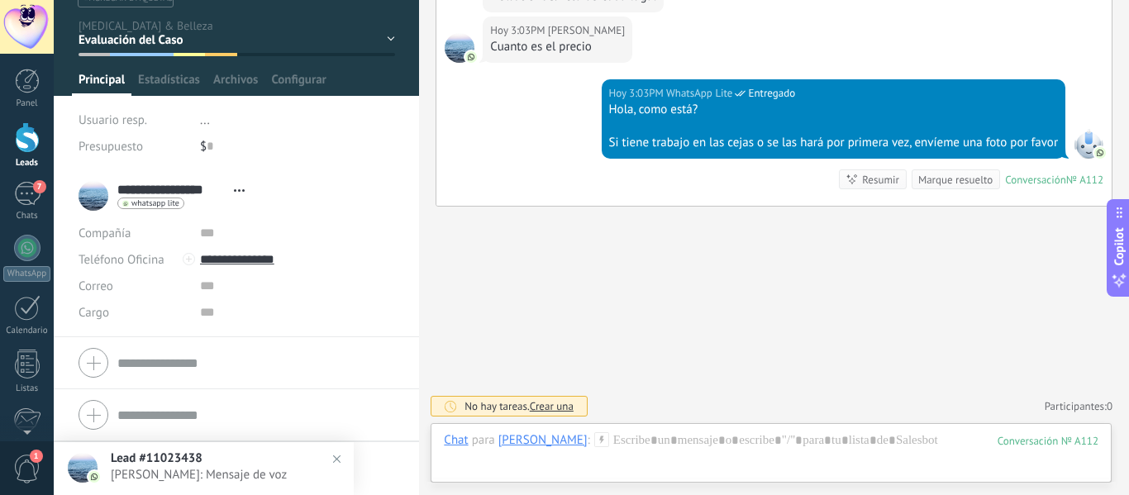
click at [345, 465] on img at bounding box center [337, 459] width 24 height 24
click at [89, 470] on div at bounding box center [83, 468] width 30 height 30
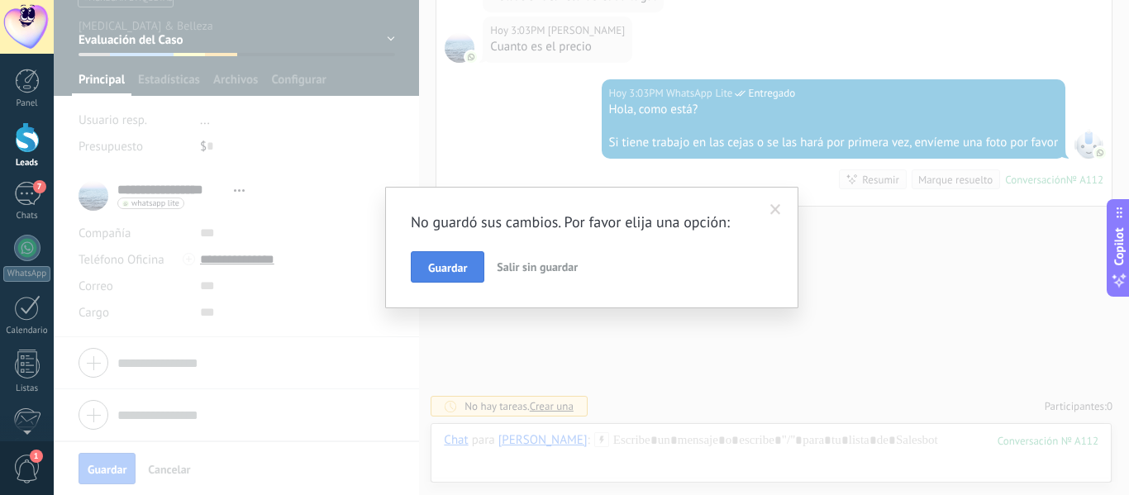
click at [460, 272] on span "Guardar" at bounding box center [447, 268] width 39 height 12
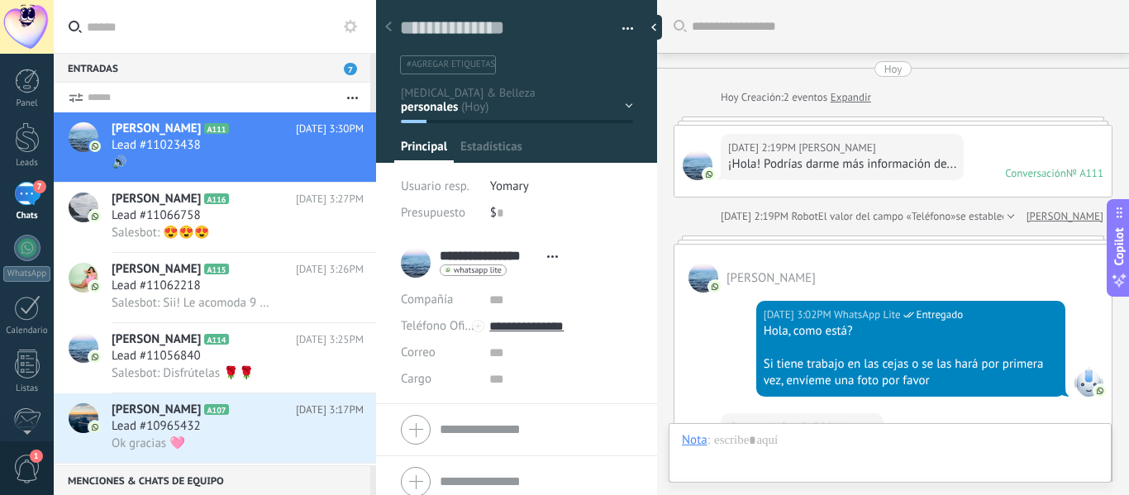
scroll to position [1701, 0]
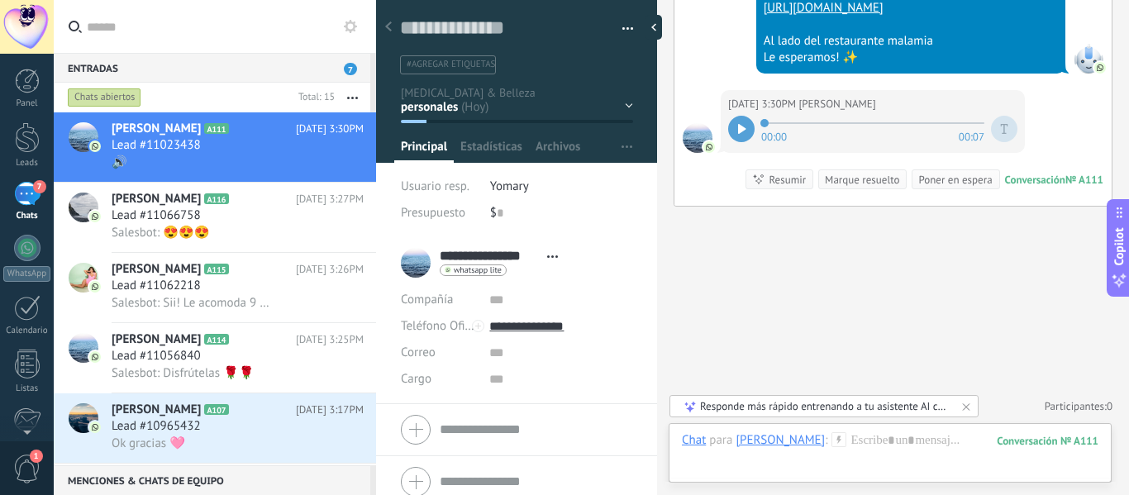
click at [22, 203] on div "7" at bounding box center [27, 194] width 26 height 24
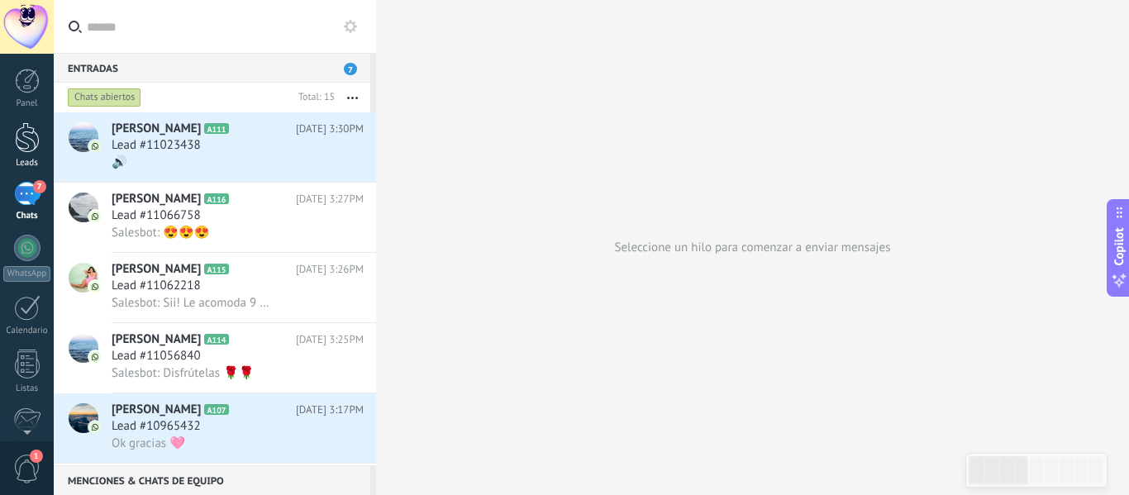
click at [23, 140] on div at bounding box center [27, 137] width 25 height 31
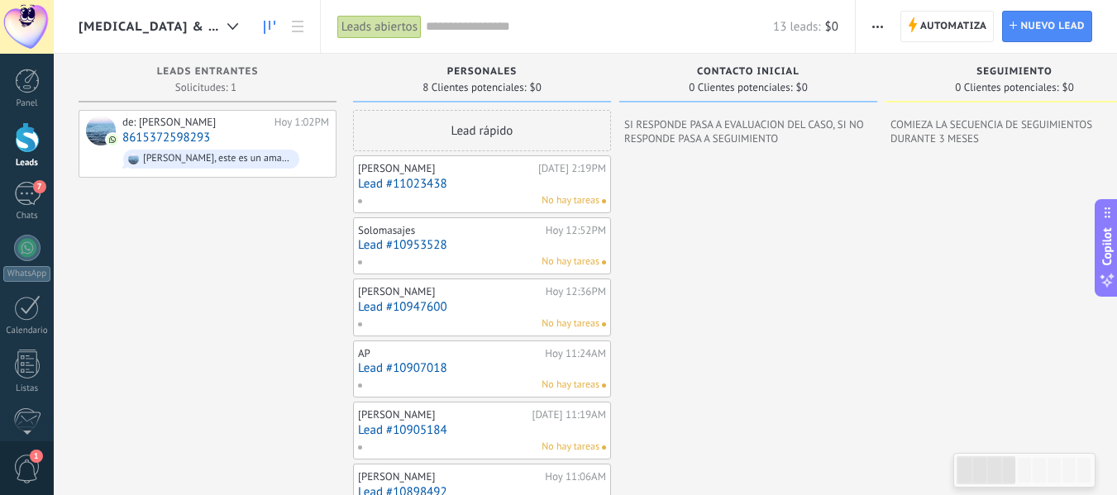
click at [467, 172] on div "[PERSON_NAME]" at bounding box center [446, 168] width 176 height 13
click at [409, 183] on link "Lead #11023438" at bounding box center [482, 184] width 248 height 14
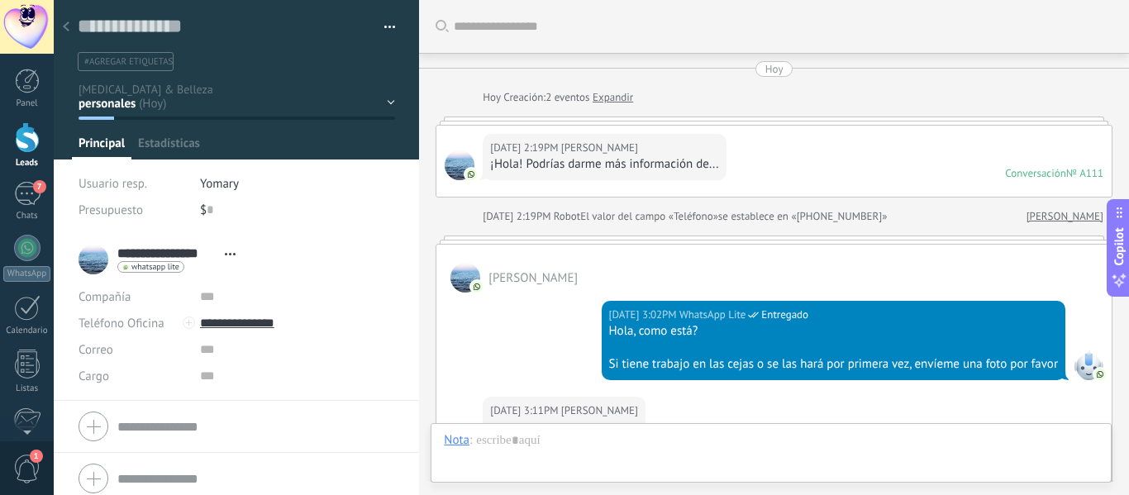
scroll to position [1652, 0]
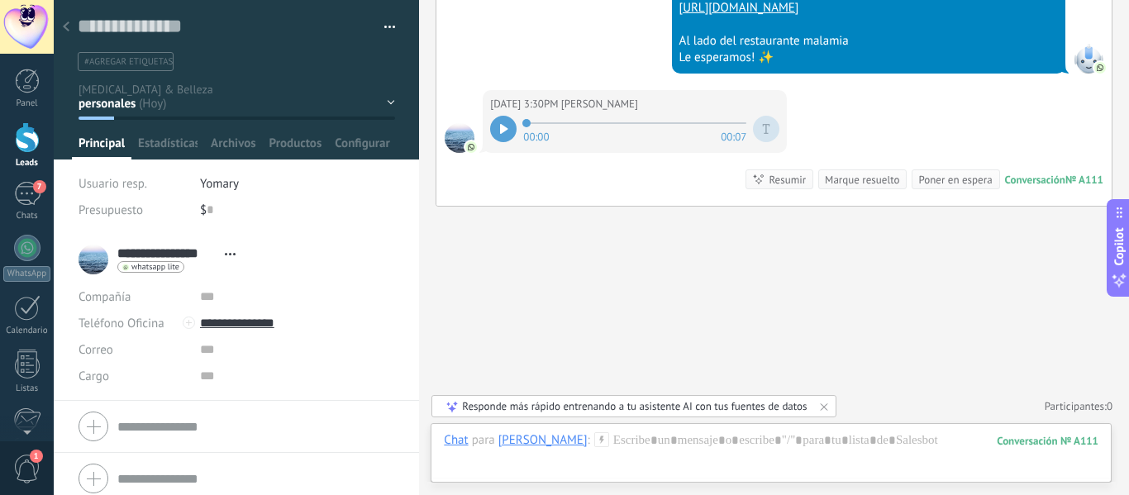
click at [0, 0] on div "personales Contacto inicial SEGUIMIENTO Evaluación del Caso CITA AGENDADA NO AS…" at bounding box center [0, 0] width 0 height 0
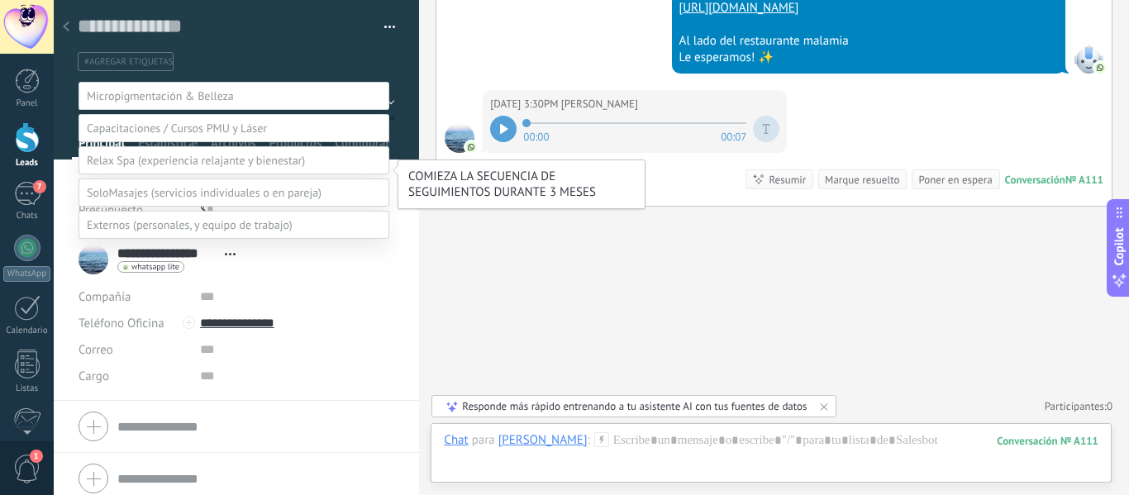
click at [0, 0] on label "SEGUIMIENTO" at bounding box center [0, 0] width 0 height 0
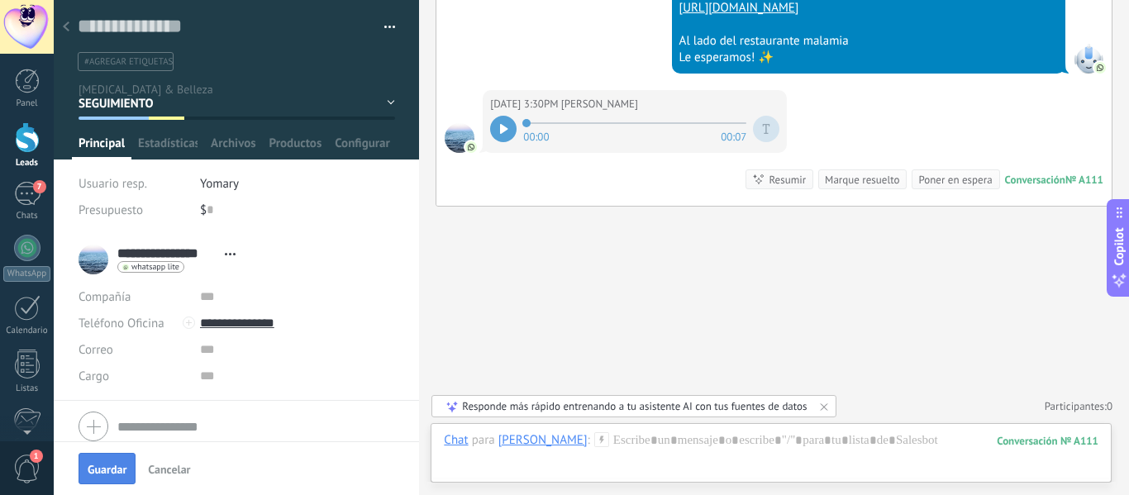
click at [108, 455] on button "Guardar" at bounding box center [107, 468] width 57 height 31
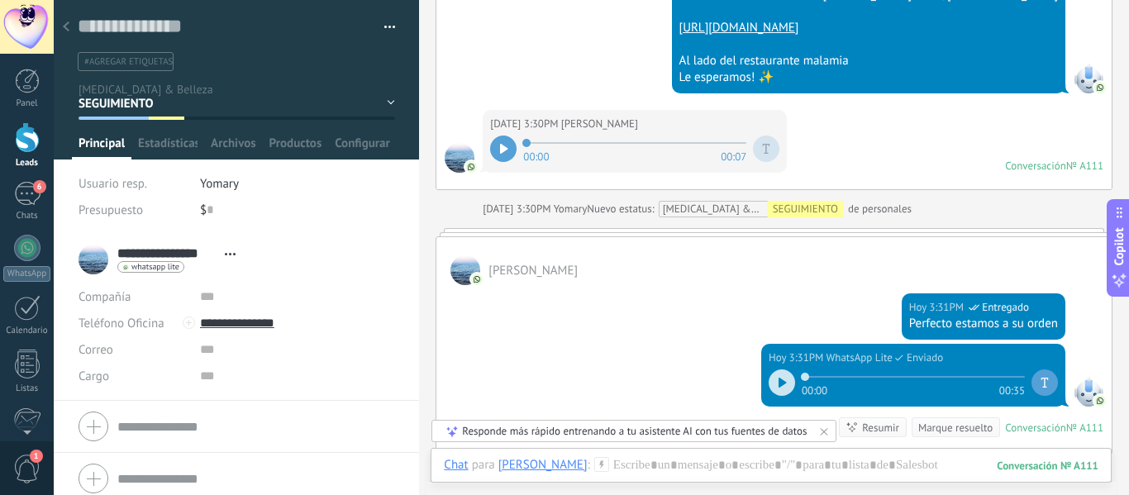
scroll to position [1702, 0]
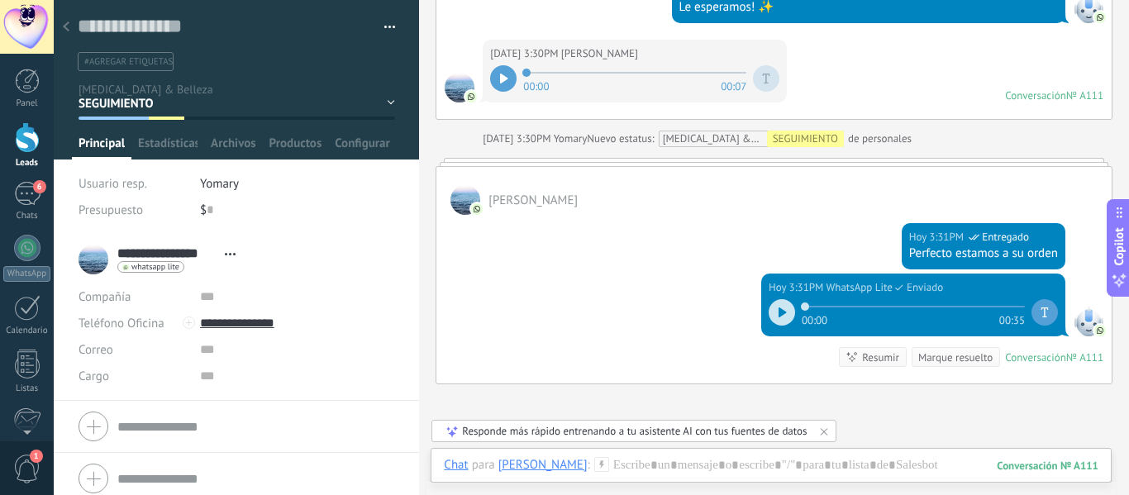
click at [69, 26] on div at bounding box center [66, 28] width 23 height 32
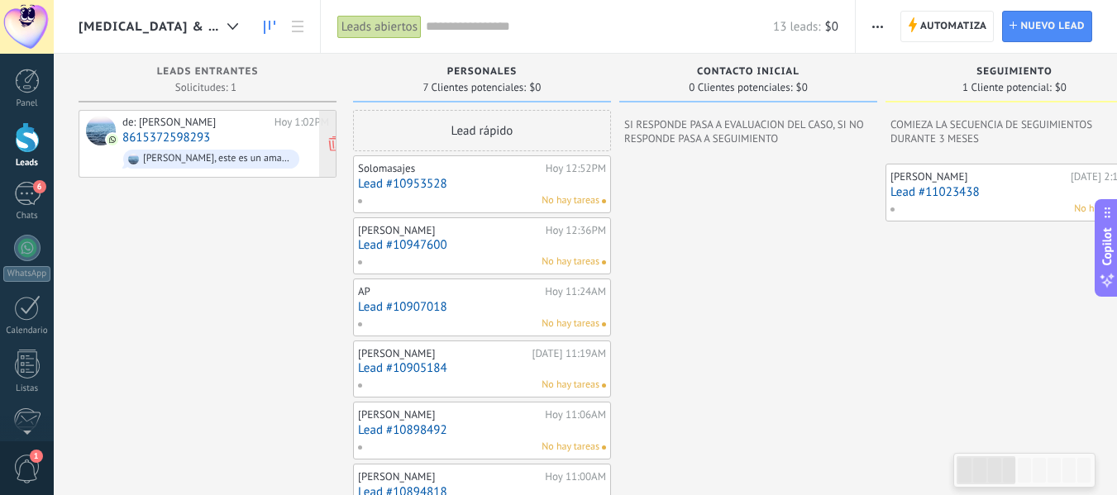
click at [234, 137] on div "de: [PERSON_NAME] [DATE] 1:02PM 8615372598293 [PERSON_NAME], este es un amable …" at bounding box center [225, 144] width 207 height 56
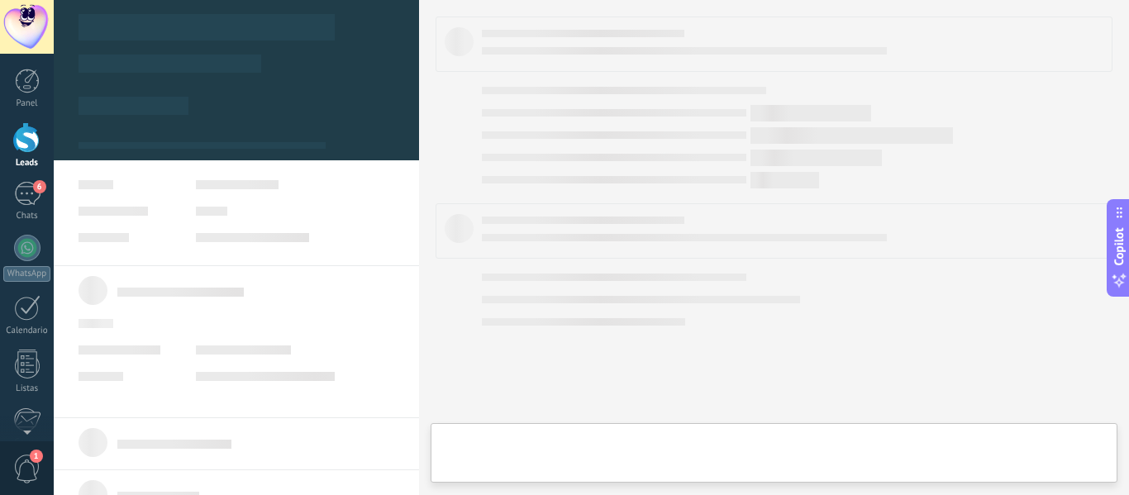
type textarea "**********"
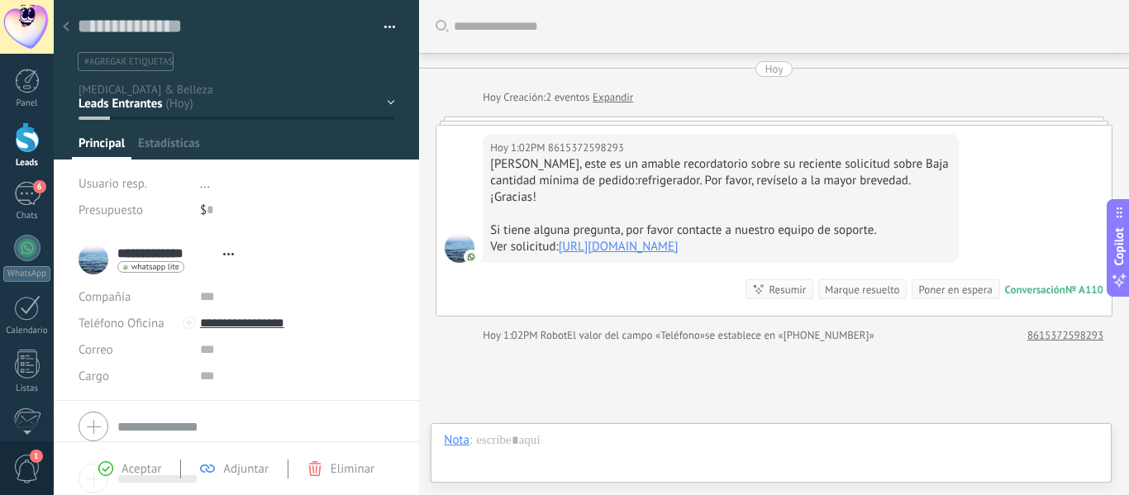
scroll to position [137, 0]
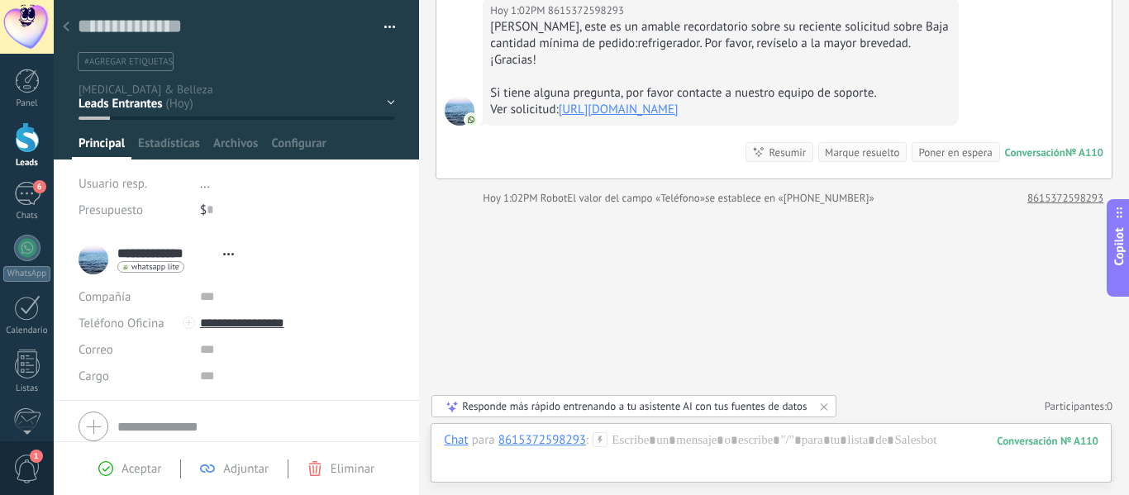
click at [96, 425] on div at bounding box center [237, 426] width 316 height 41
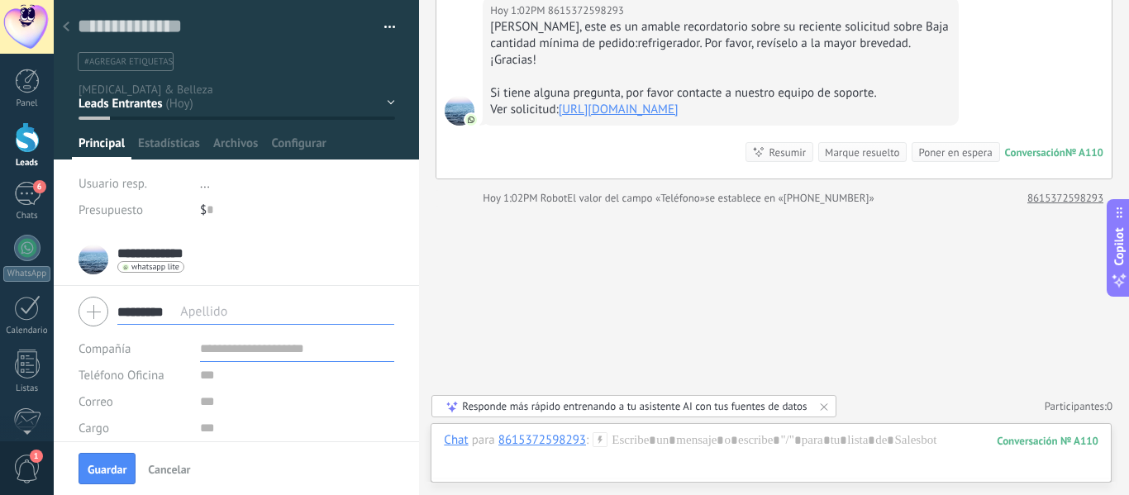
type input "*********"
click at [110, 445] on div "Guardar Cancelar" at bounding box center [236, 468] width 365 height 54
click at [105, 470] on span "Guardar" at bounding box center [107, 470] width 39 height 12
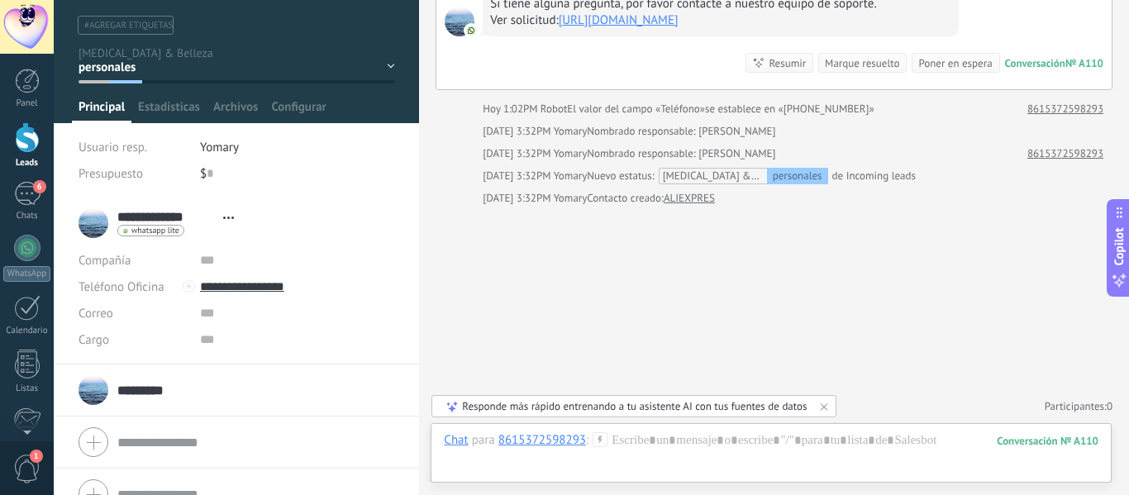
scroll to position [38, 0]
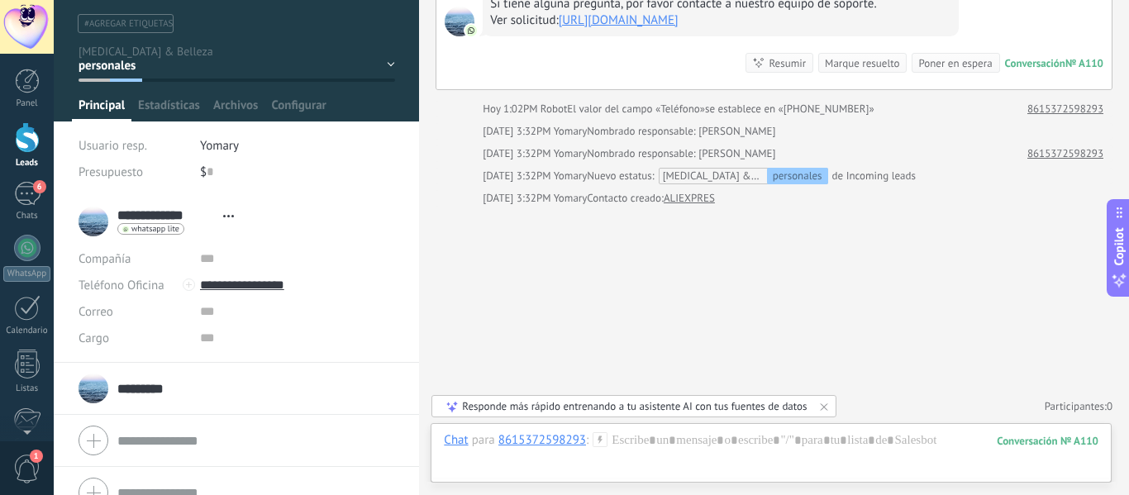
click at [0, 0] on div "personales Contacto inicial SEGUIMIENTO Evaluación del Caso CITA AGENDADA" at bounding box center [0, 0] width 0 height 0
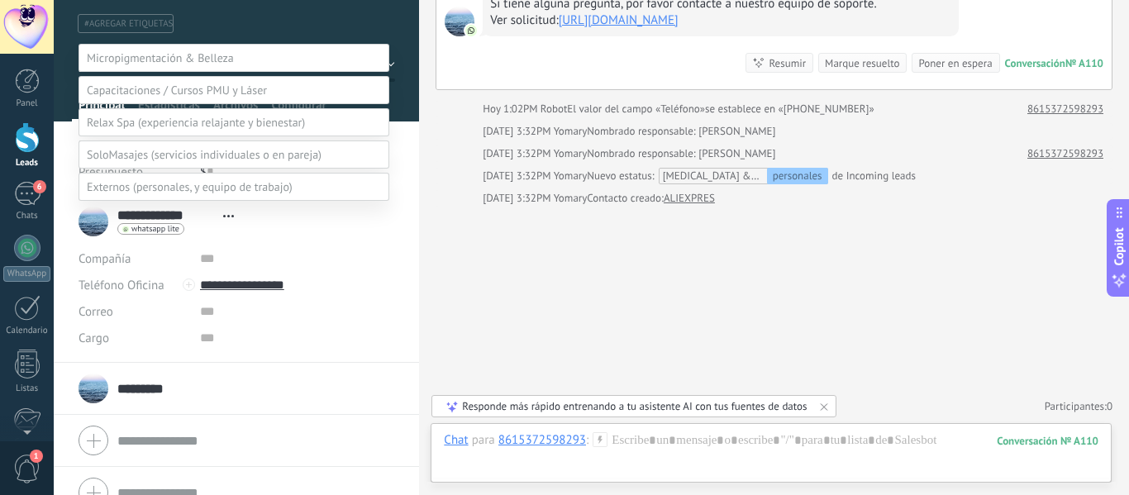
click at [318, 0] on div at bounding box center [591, 247] width 1075 height 495
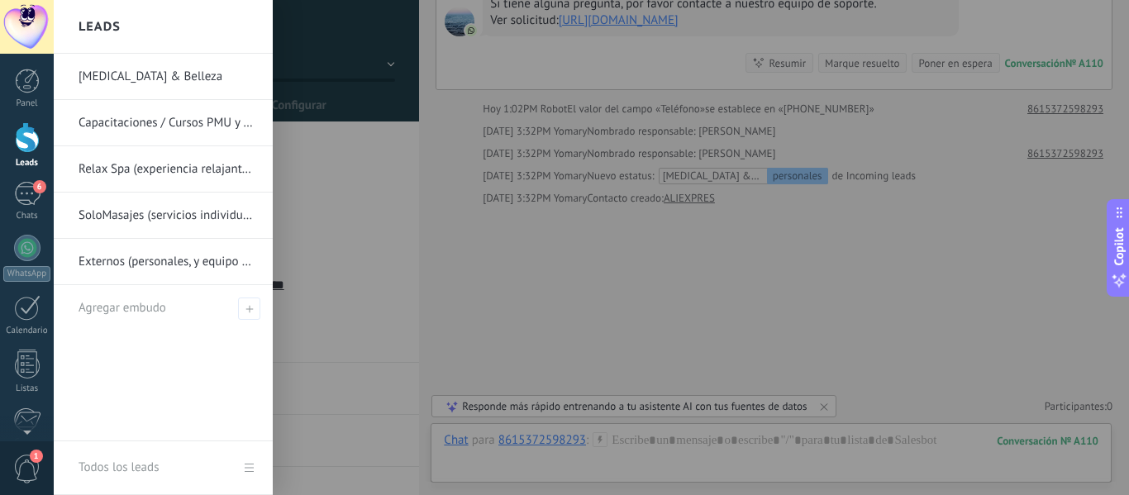
click at [31, 142] on div at bounding box center [27, 137] width 25 height 31
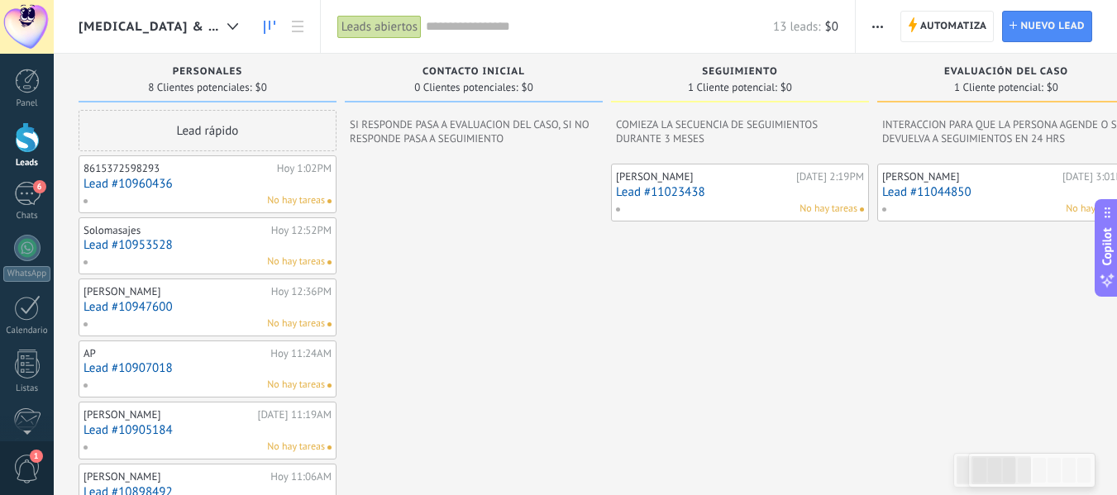
click at [723, 192] on link "Lead #11023438" at bounding box center [740, 192] width 248 height 14
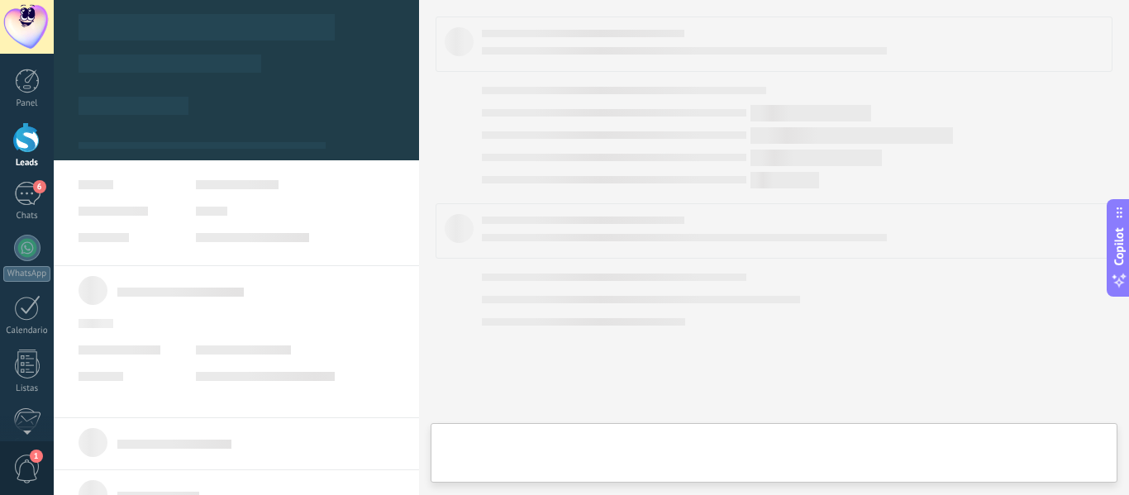
type textarea "**********"
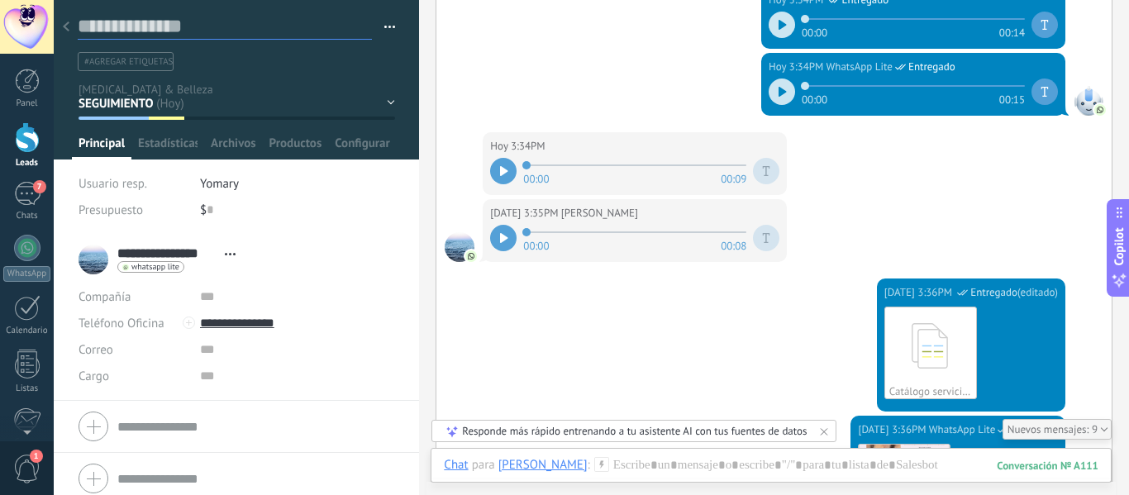
click at [78, 29] on textarea at bounding box center [225, 27] width 294 height 26
click at [82, 26] on textarea at bounding box center [225, 27] width 294 height 26
click at [68, 24] on use at bounding box center [66, 26] width 7 height 10
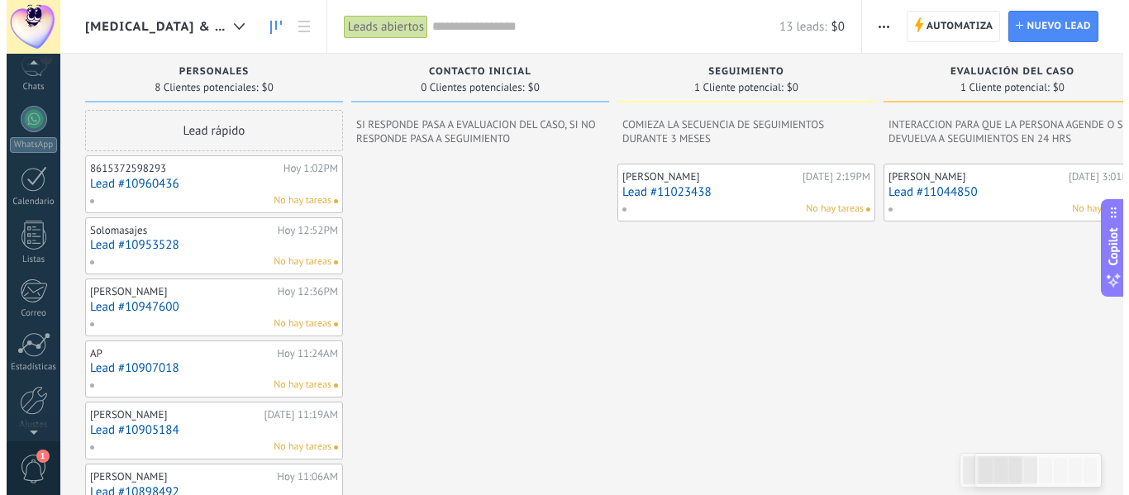
scroll to position [193, 0]
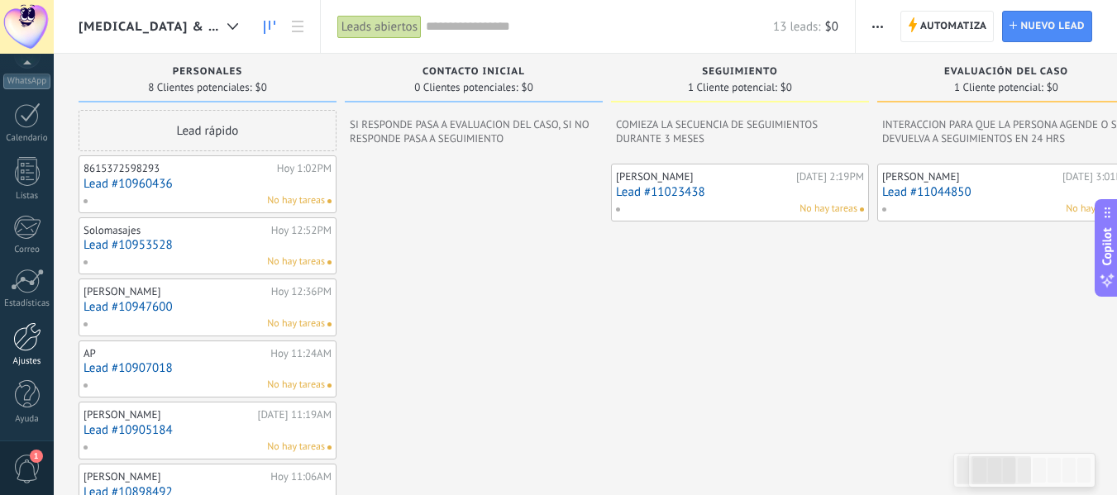
click at [22, 355] on link "Ajustes" at bounding box center [27, 344] width 54 height 45
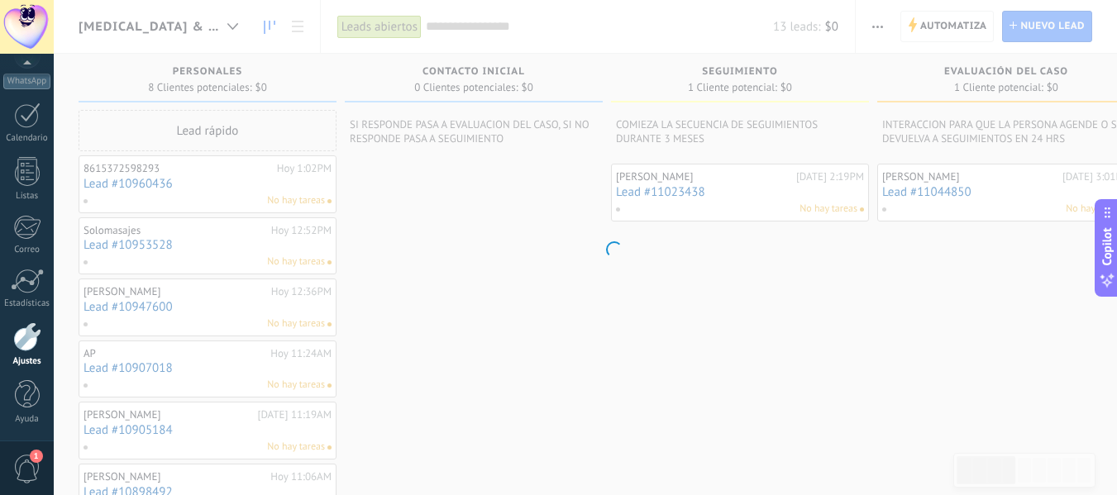
click at [22, 355] on link "Ajustes" at bounding box center [27, 344] width 54 height 45
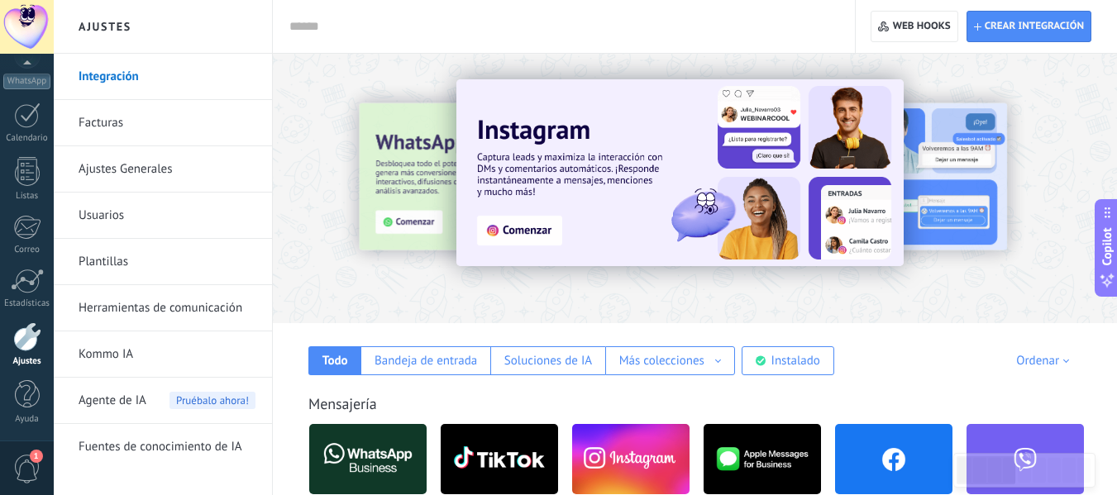
click at [415, 21] on input "text" at bounding box center [560, 26] width 542 height 17
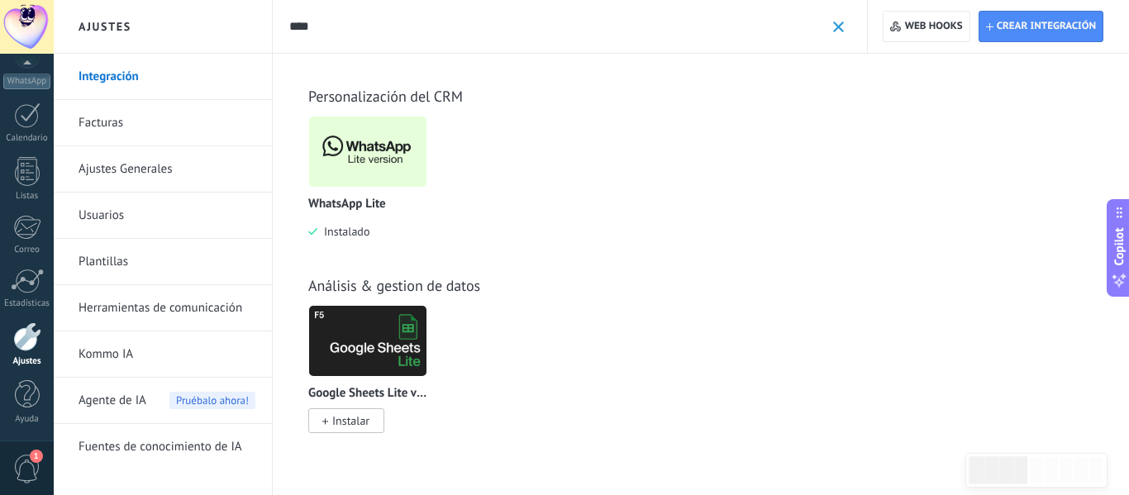
type input "****"
click at [384, 180] on img at bounding box center [367, 152] width 117 height 80
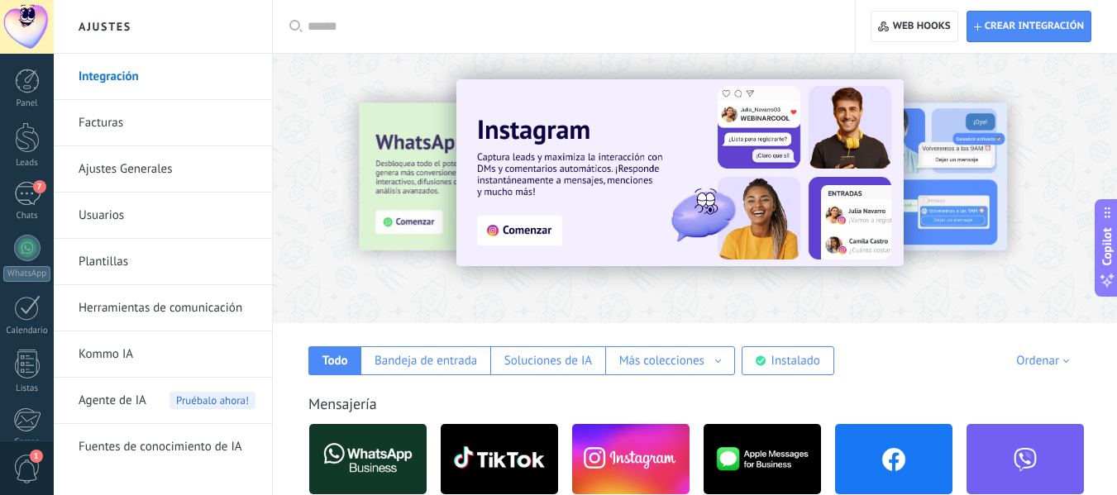
click at [349, 35] on input "text" at bounding box center [570, 26] width 524 height 17
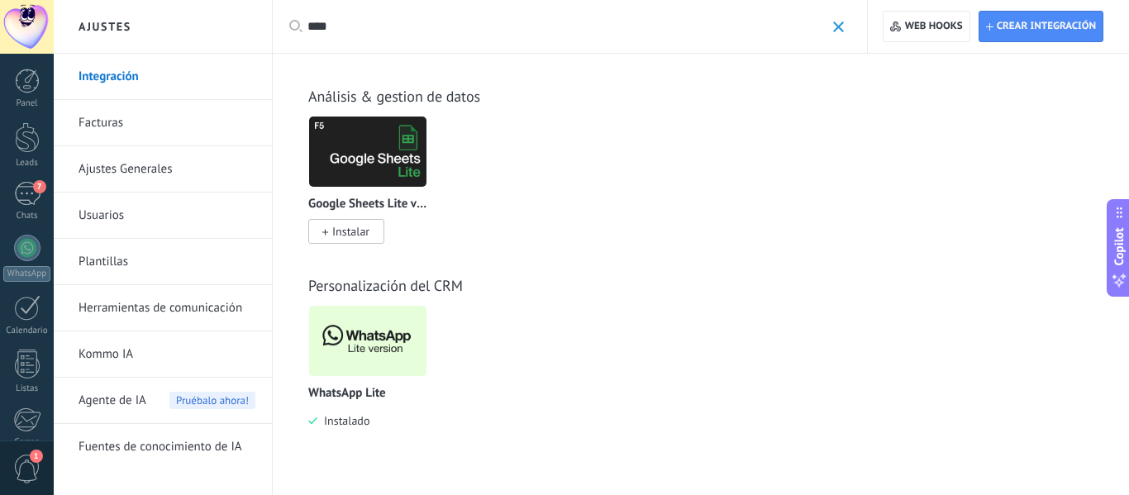
type input "****"
click at [389, 331] on img at bounding box center [367, 341] width 117 height 80
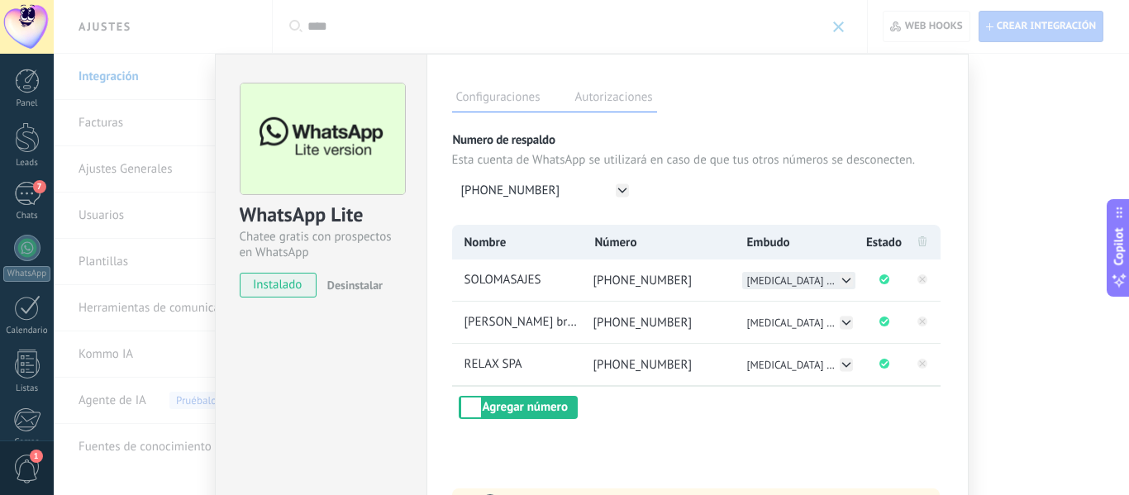
click at [840, 284] on icon at bounding box center [846, 280] width 13 height 13
click at [793, 333] on span "SoloMasajes (servicios individuales o en pareja)" at bounding box center [799, 333] width 103 height 14
click at [846, 367] on icon at bounding box center [846, 364] width 13 height 13
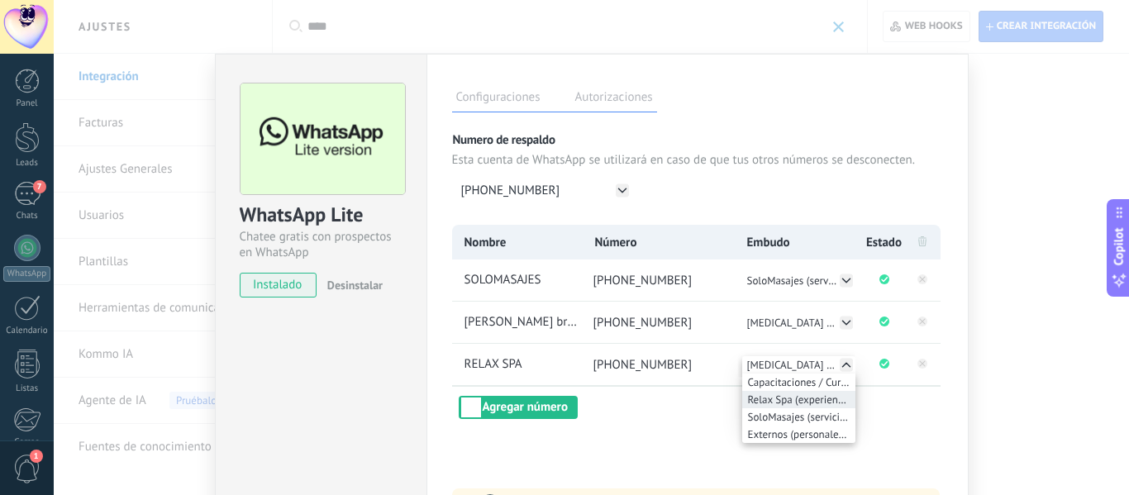
click at [772, 403] on span "Relax Spa (experiencia relajante y bienestar)" at bounding box center [799, 400] width 103 height 14
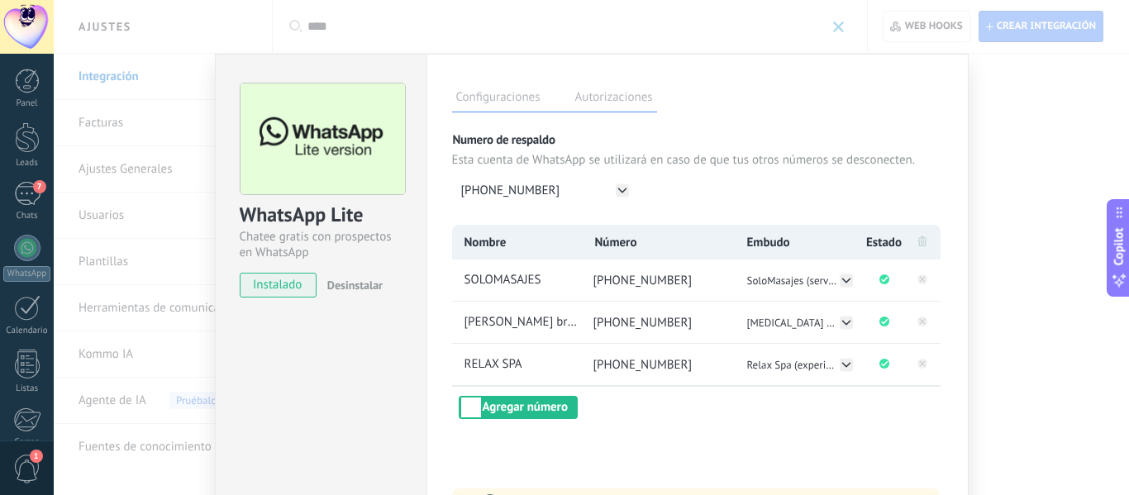
click at [1013, 403] on div "WhatsApp Lite Chatee gratis con prospectos en WhatsApp instalado Desinstalar Co…" at bounding box center [591, 247] width 1075 height 495
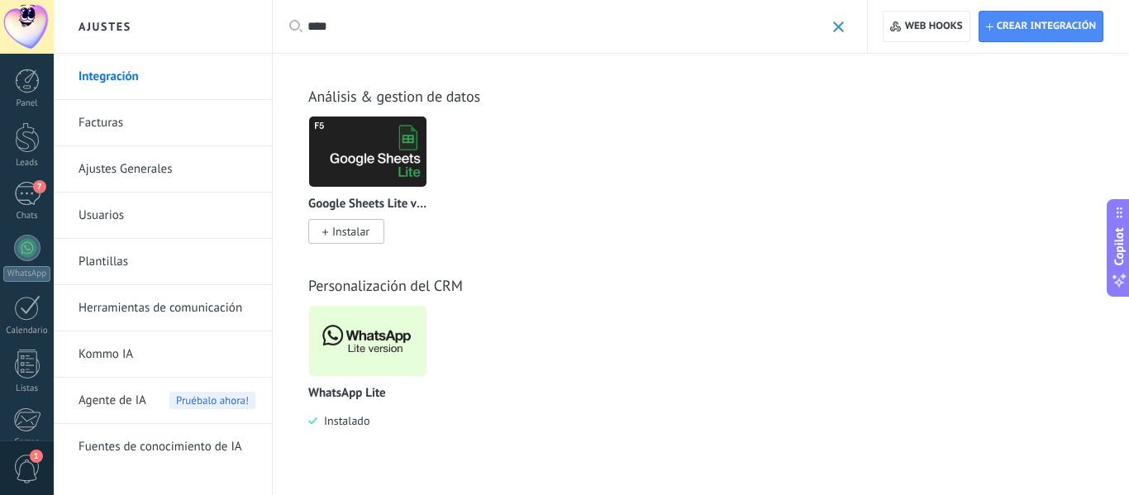
click at [385, 359] on img at bounding box center [367, 341] width 117 height 80
click at [354, 327] on body ".abecls-1,.abecls-2{fill-rule:evenodd}.abecls-2{fill:#fff} .abhcls-1{fill:none}…" at bounding box center [564, 247] width 1129 height 495
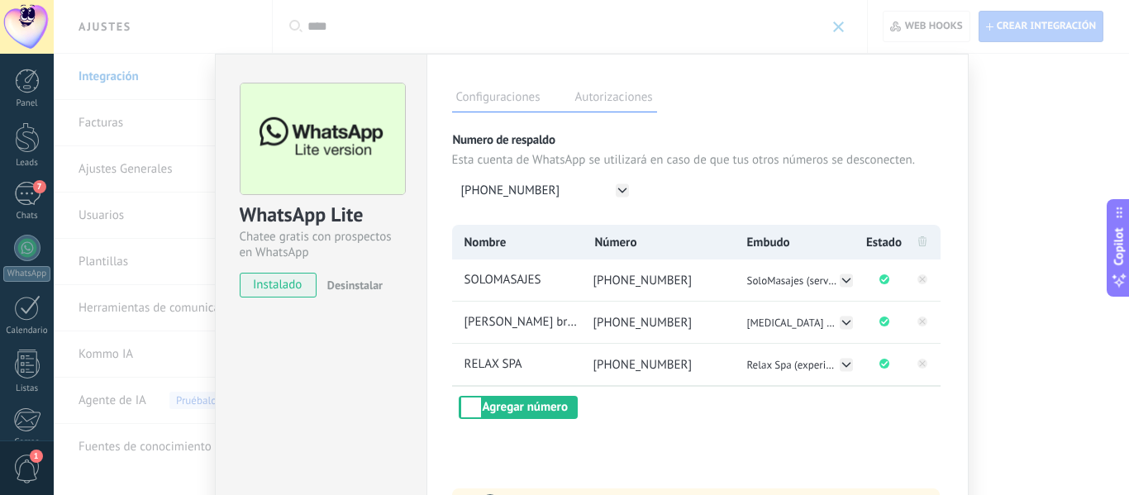
click at [1058, 189] on div "WhatsApp Lite Chatee gratis con prospectos en WhatsApp instalado Desinstalar Co…" at bounding box center [591, 247] width 1075 height 495
